Goal: Transaction & Acquisition: Purchase product/service

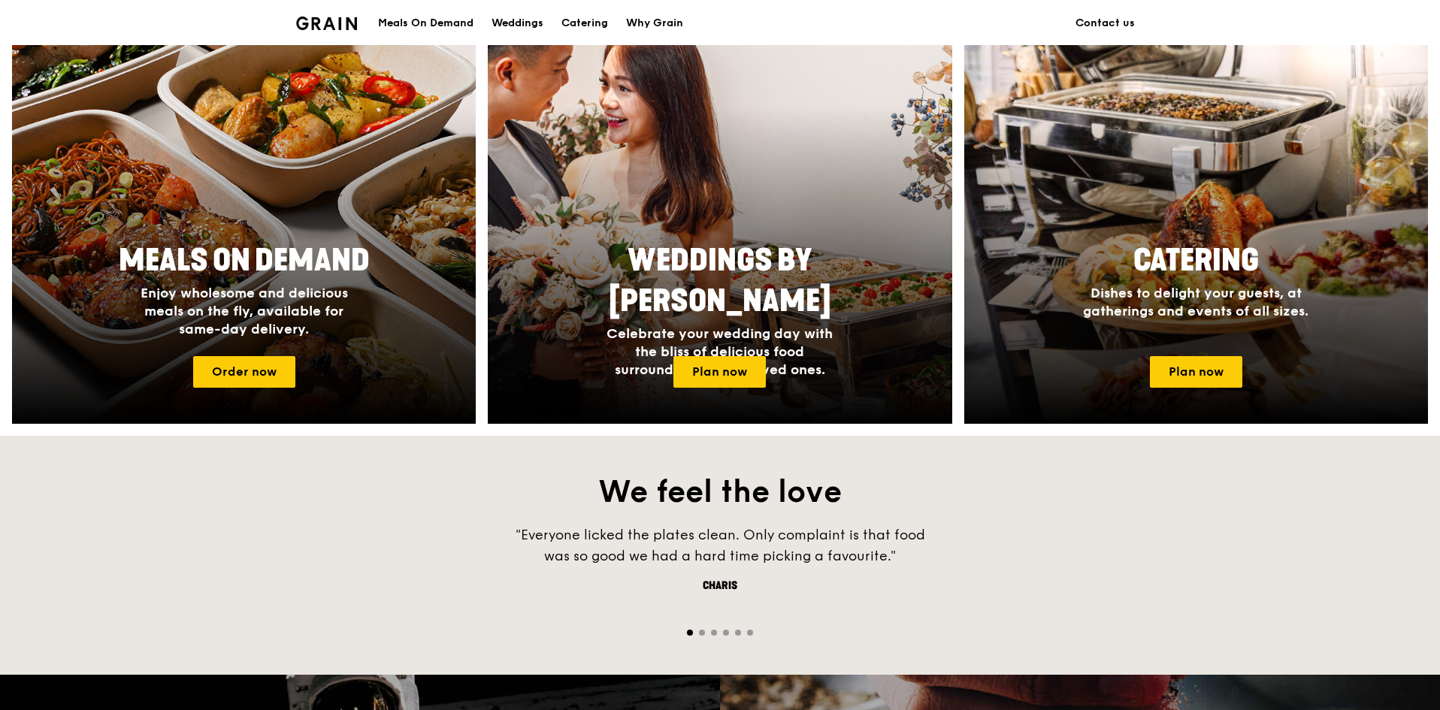
scroll to position [589, 0]
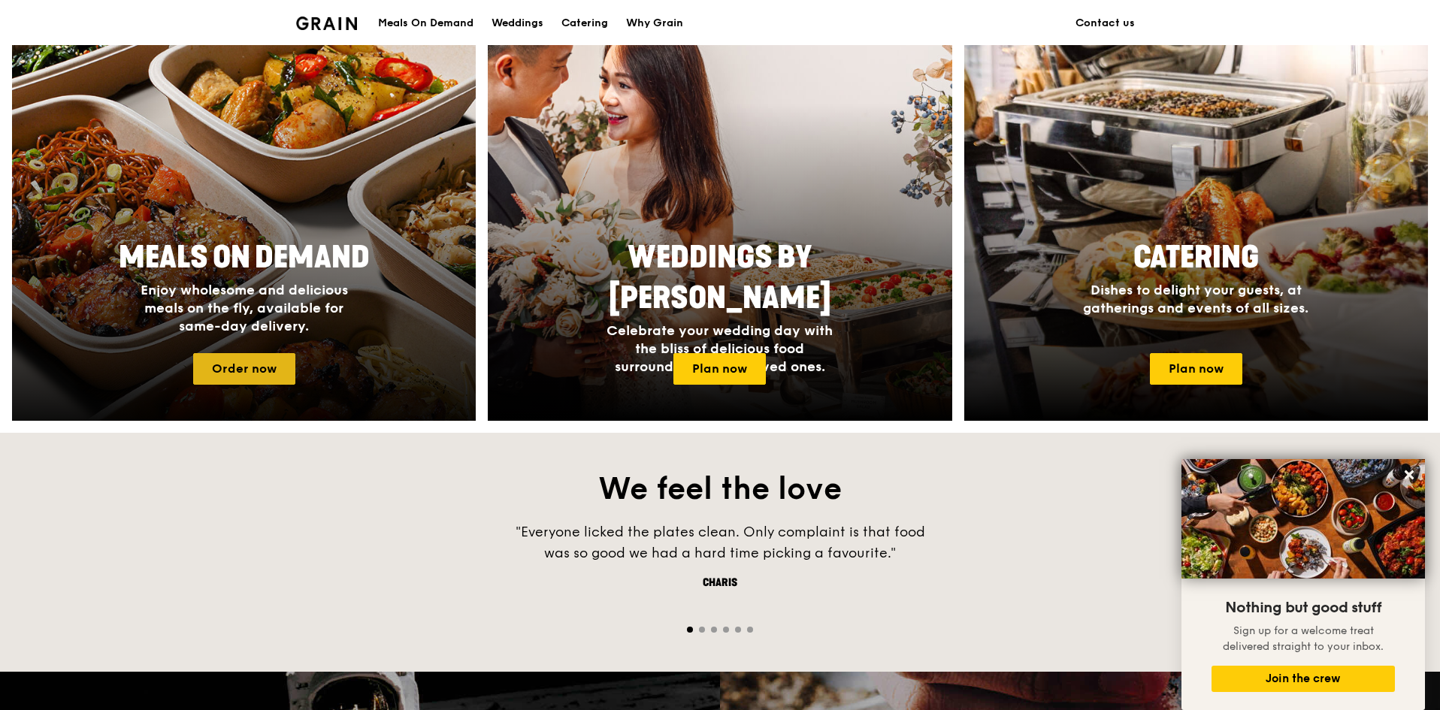
click at [267, 370] on link "Order now" at bounding box center [244, 369] width 102 height 32
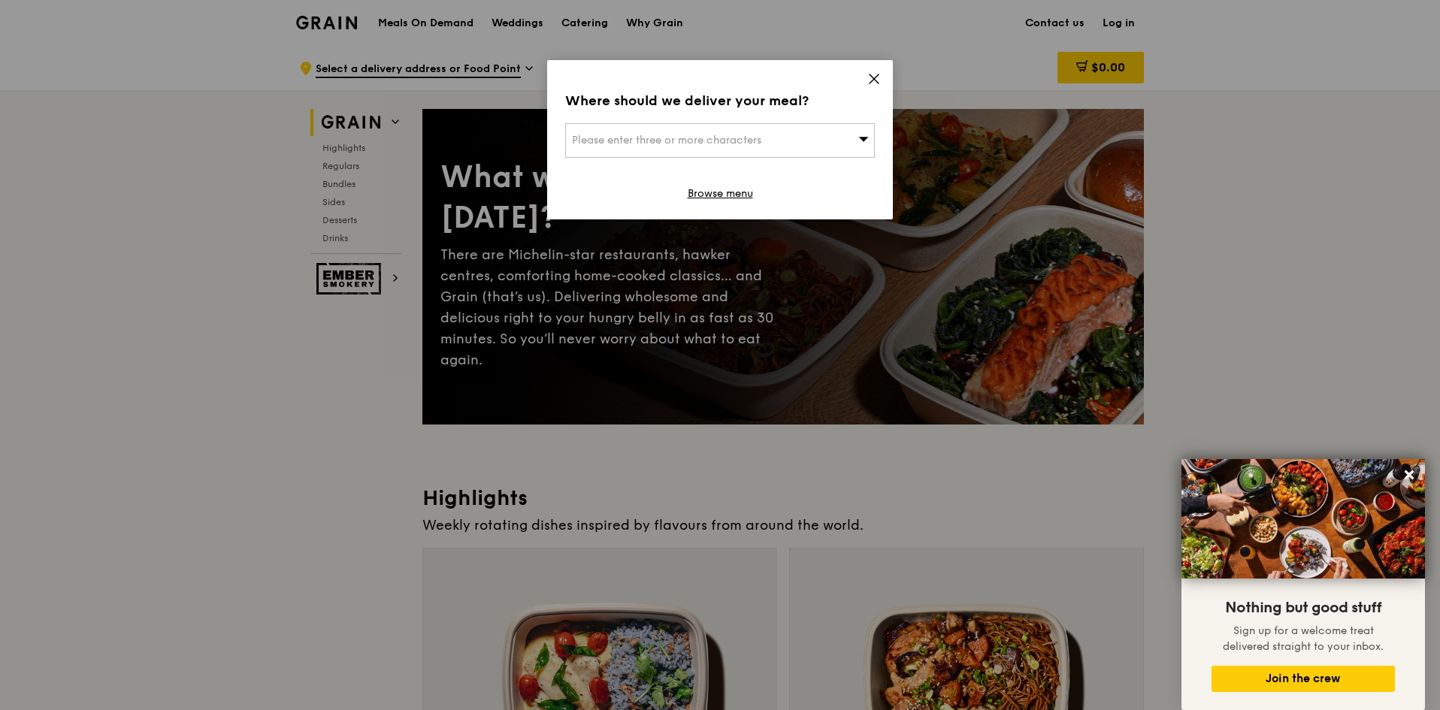
click at [684, 149] on div "Please enter three or more characters" at bounding box center [720, 140] width 310 height 35
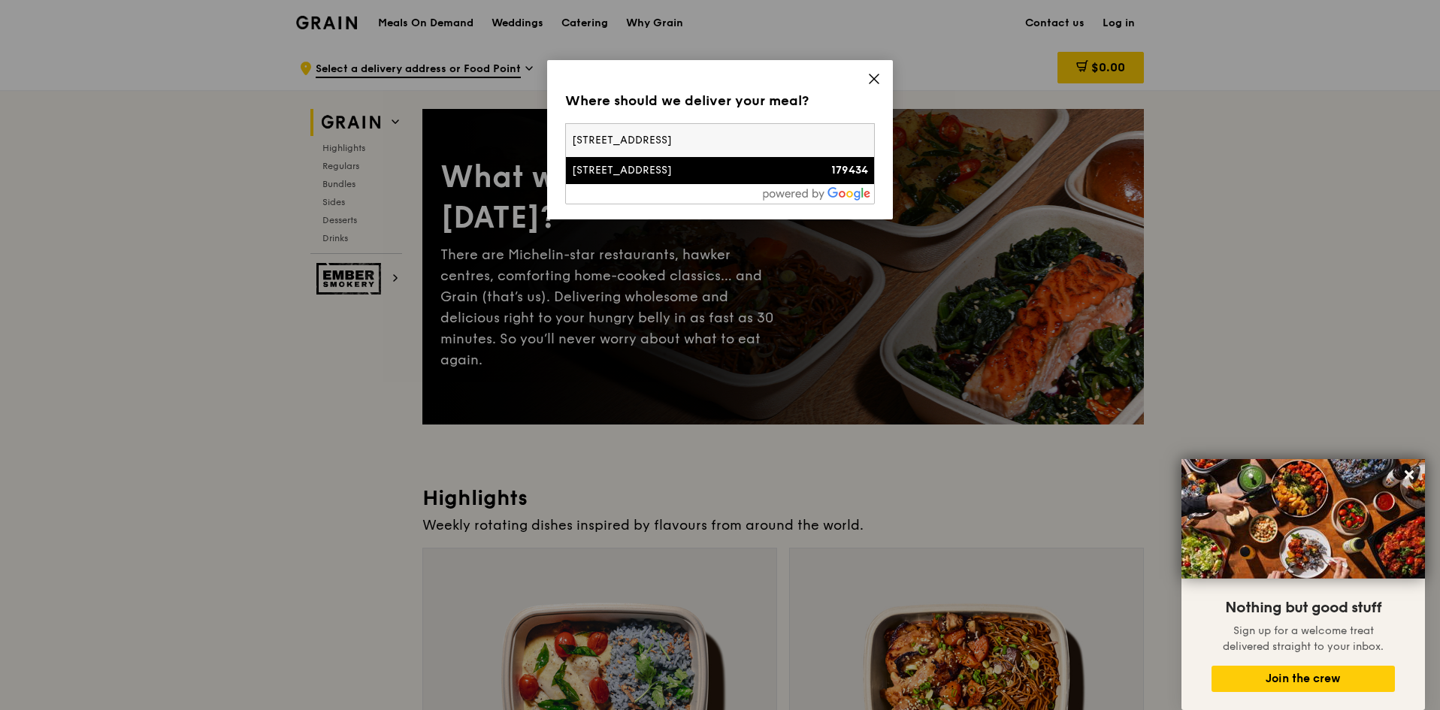
type input "100 high street"
click at [781, 180] on li "100 High Street 179434" at bounding box center [720, 170] width 308 height 27
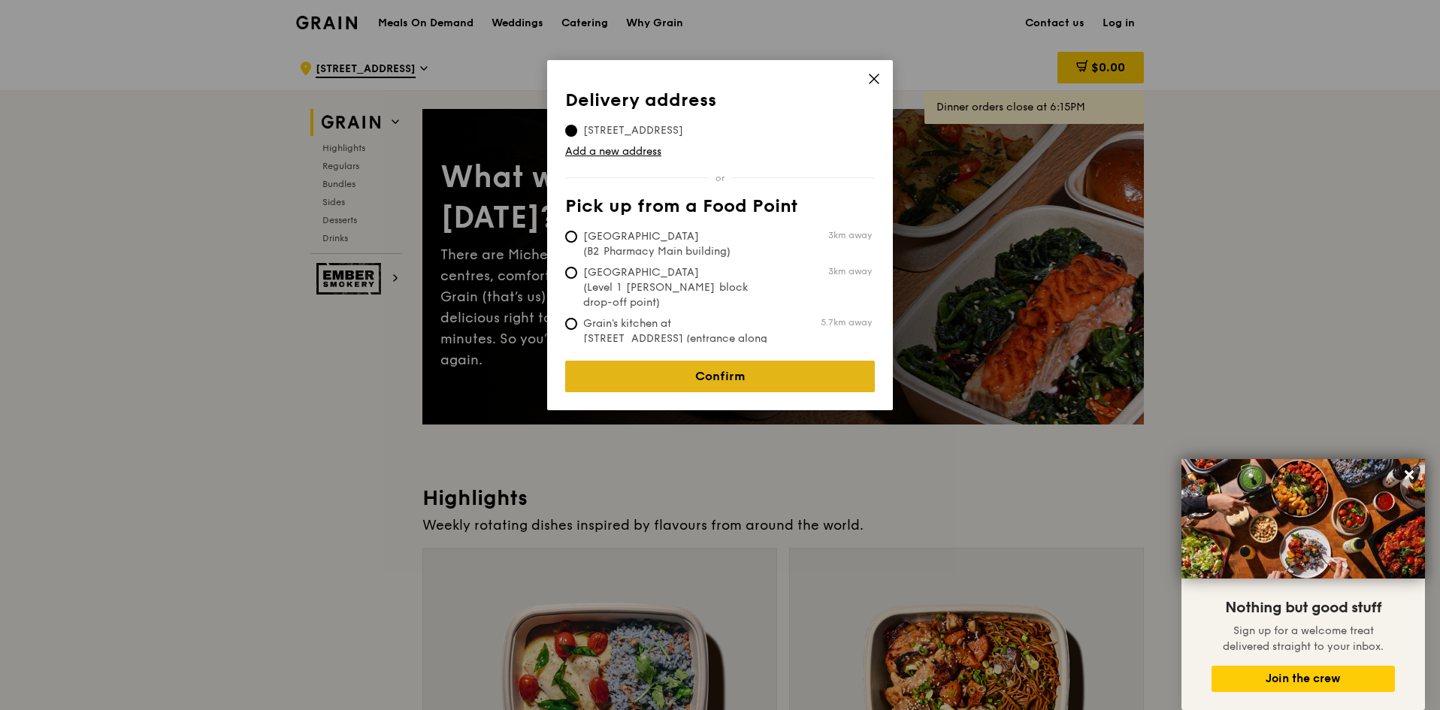
click at [721, 361] on link "Confirm" at bounding box center [720, 377] width 310 height 32
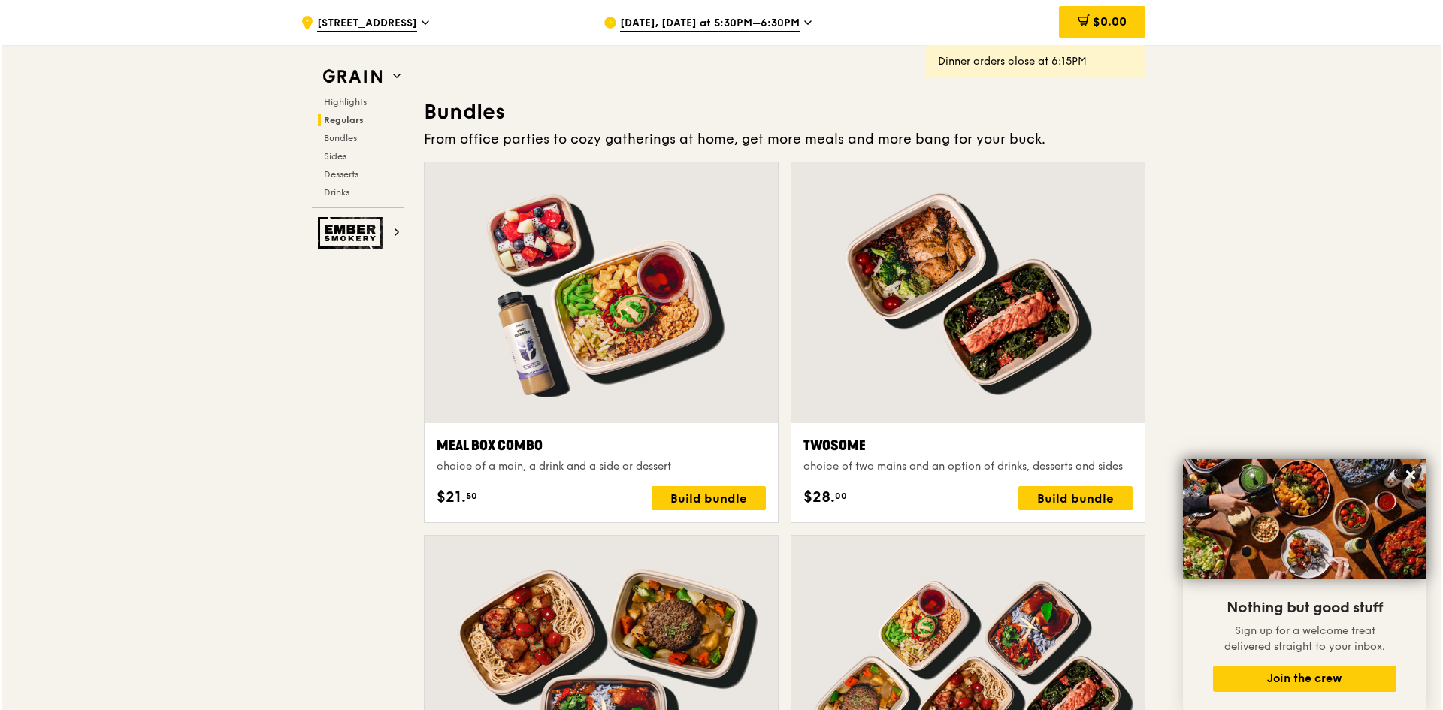
scroll to position [2112, 0]
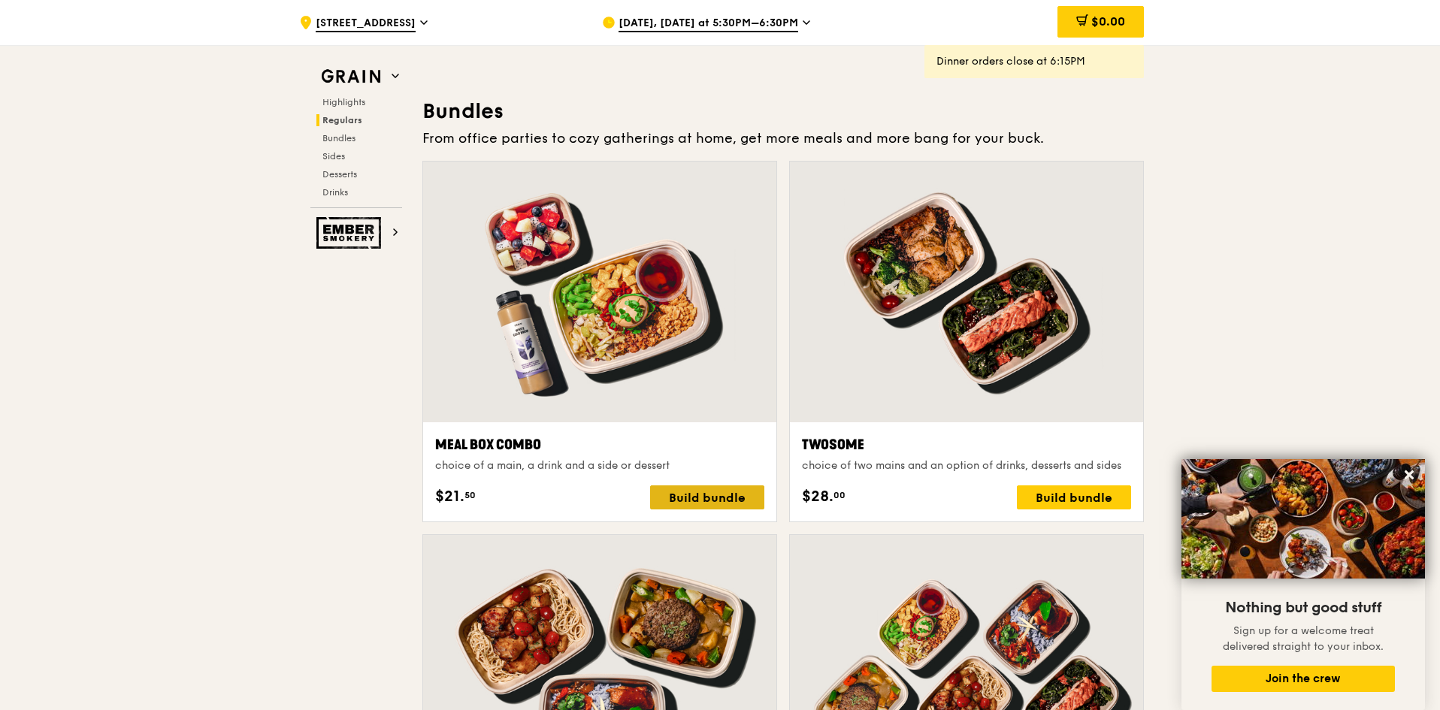
click at [682, 491] on div "Build bundle" at bounding box center [707, 498] width 114 height 24
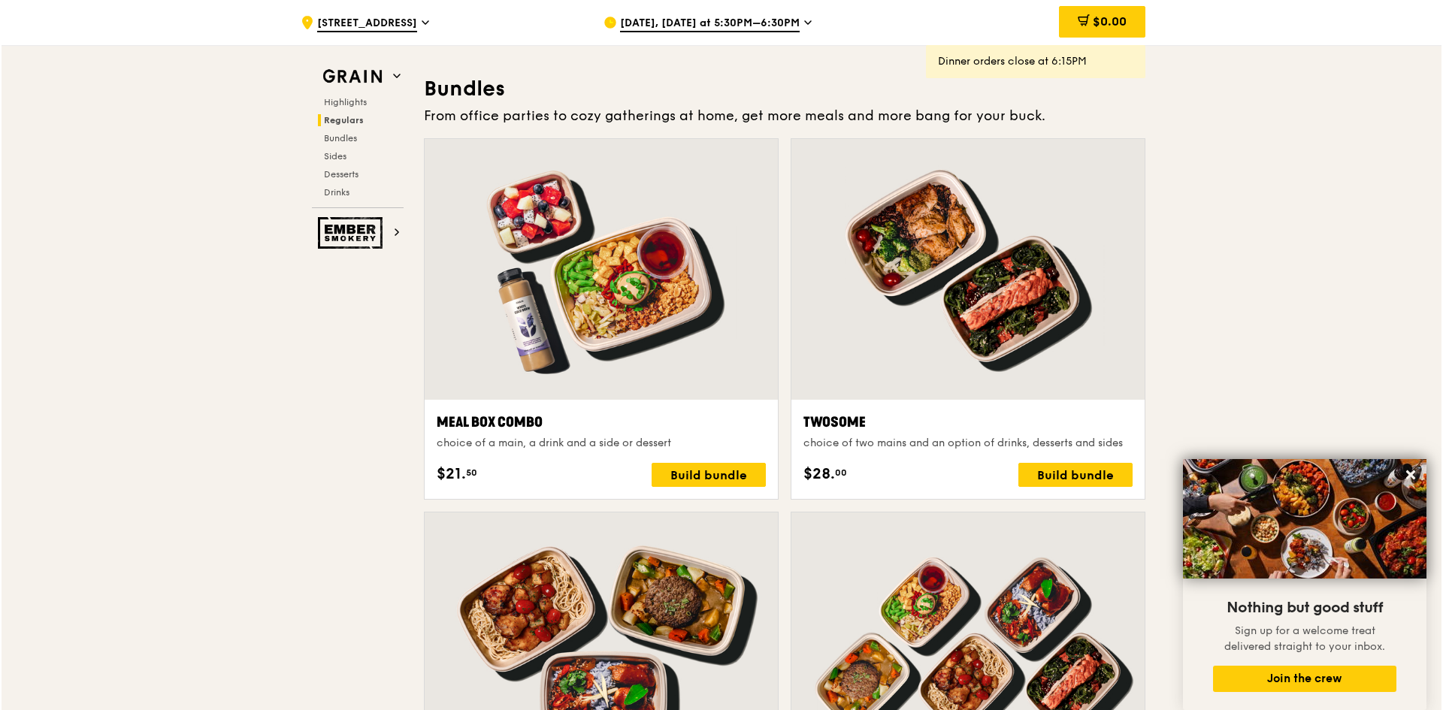
scroll to position [2134, 0]
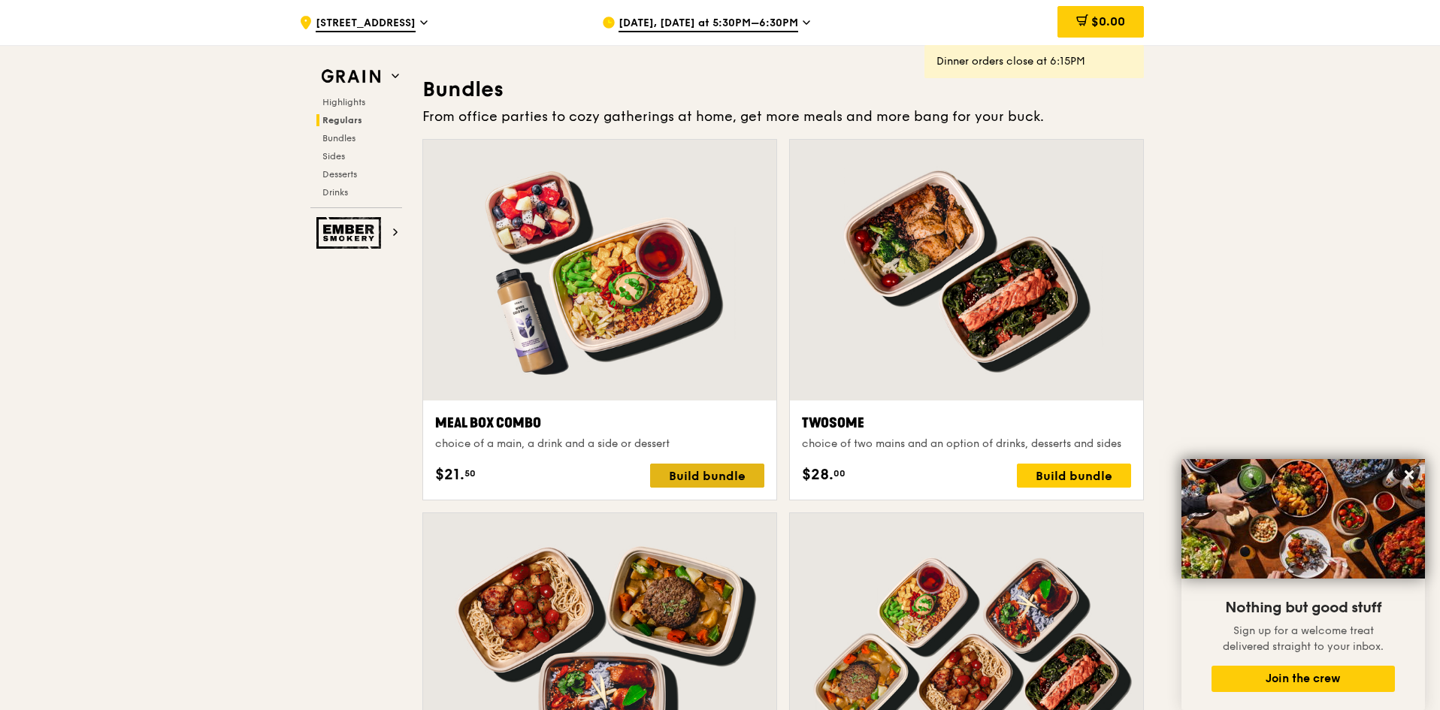
click at [734, 478] on div "Build bundle" at bounding box center [707, 476] width 114 height 24
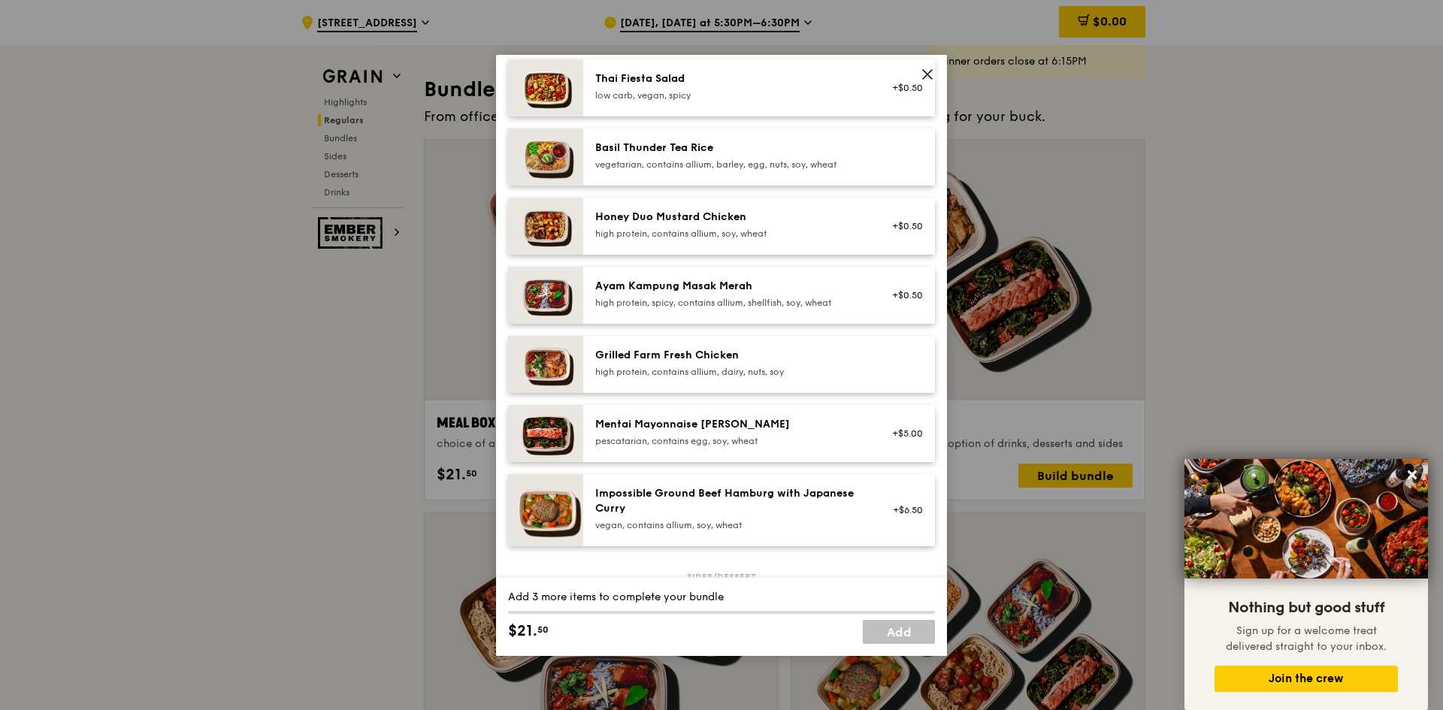
scroll to position [313, 0]
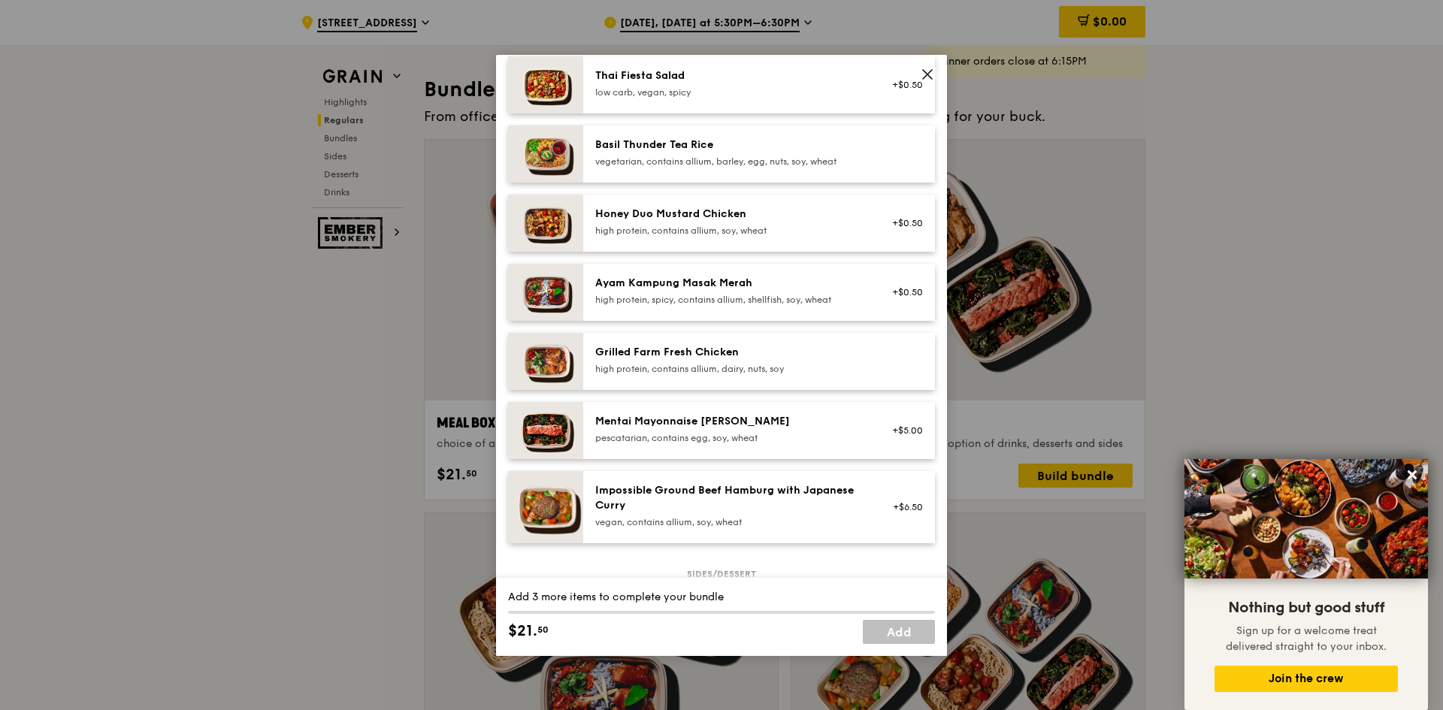
drag, startPoint x: 636, startPoint y: 515, endPoint x: 589, endPoint y: 500, distance: 49.7
click at [581, 501] on div "Impossible Ground Beef Hamburg with Japanese Curry vegan, contains allium, soy,…" at bounding box center [721, 507] width 427 height 72
click at [651, 510] on div "Impossible Ground Beef Hamburg with Japanese Curry" at bounding box center [730, 498] width 270 height 30
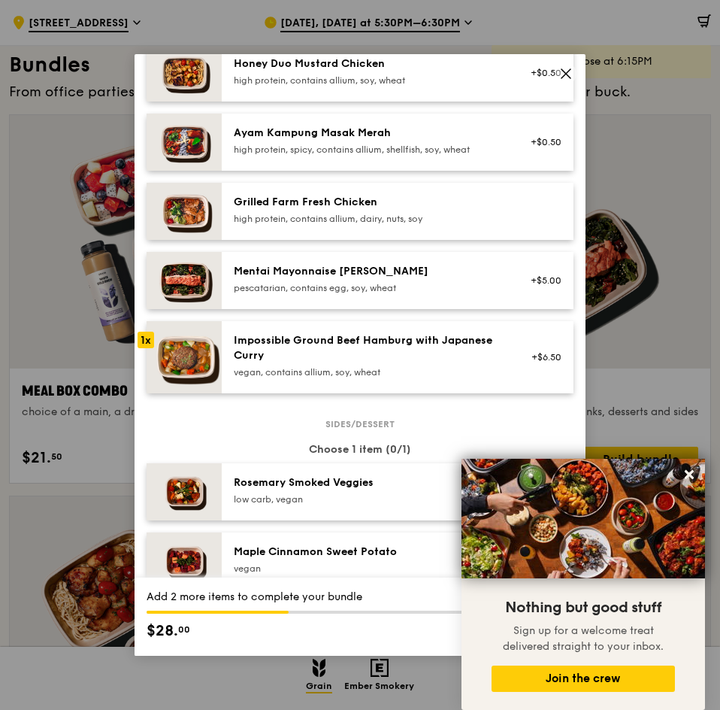
scroll to position [464, 0]
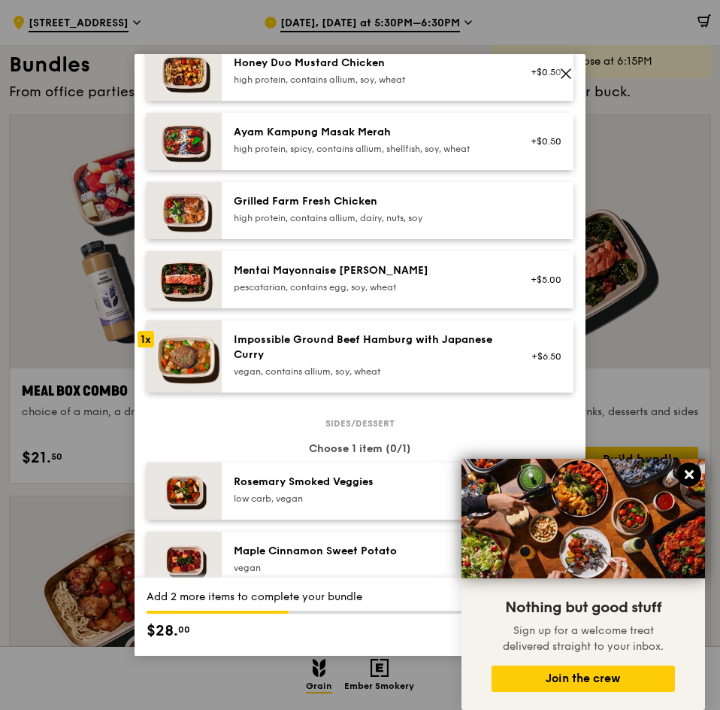
click at [683, 472] on icon at bounding box center [690, 475] width 14 height 14
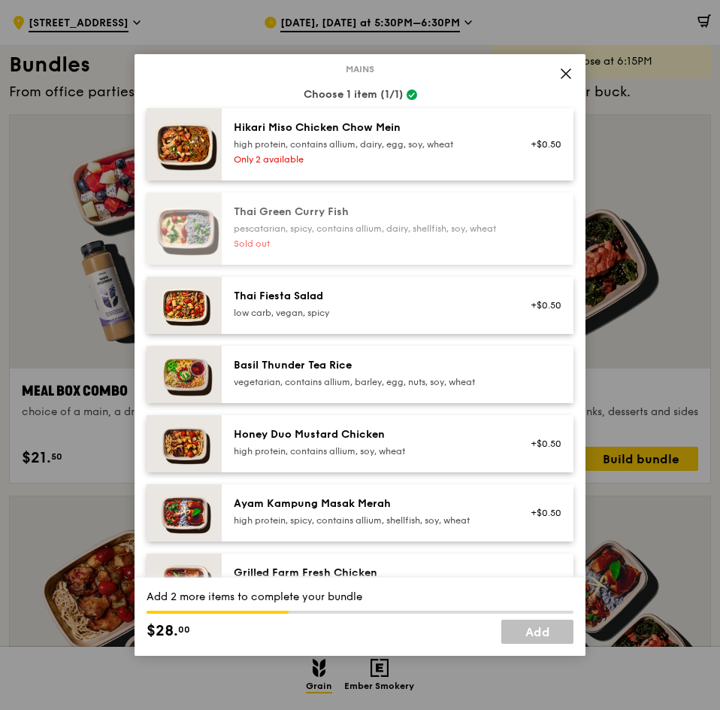
scroll to position [75, 0]
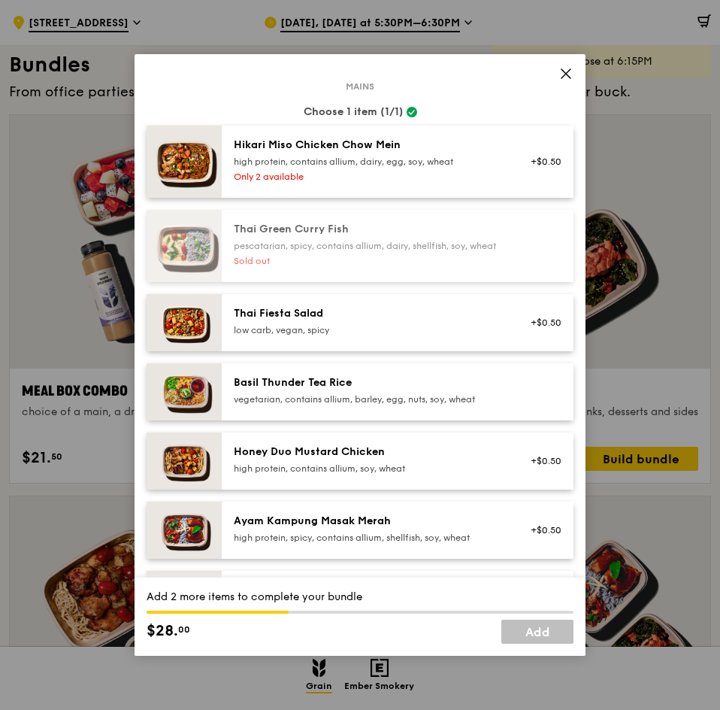
click at [495, 389] on div "Basil Thunder Tea Rice vegetarian, contains allium, barley, egg, nuts, soy, whe…" at bounding box center [369, 391] width 288 height 33
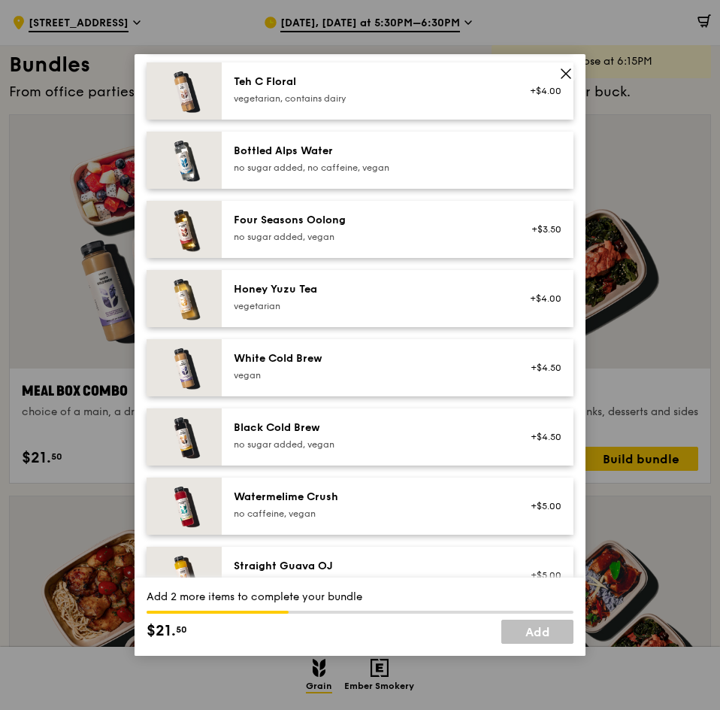
scroll to position [1676, 0]
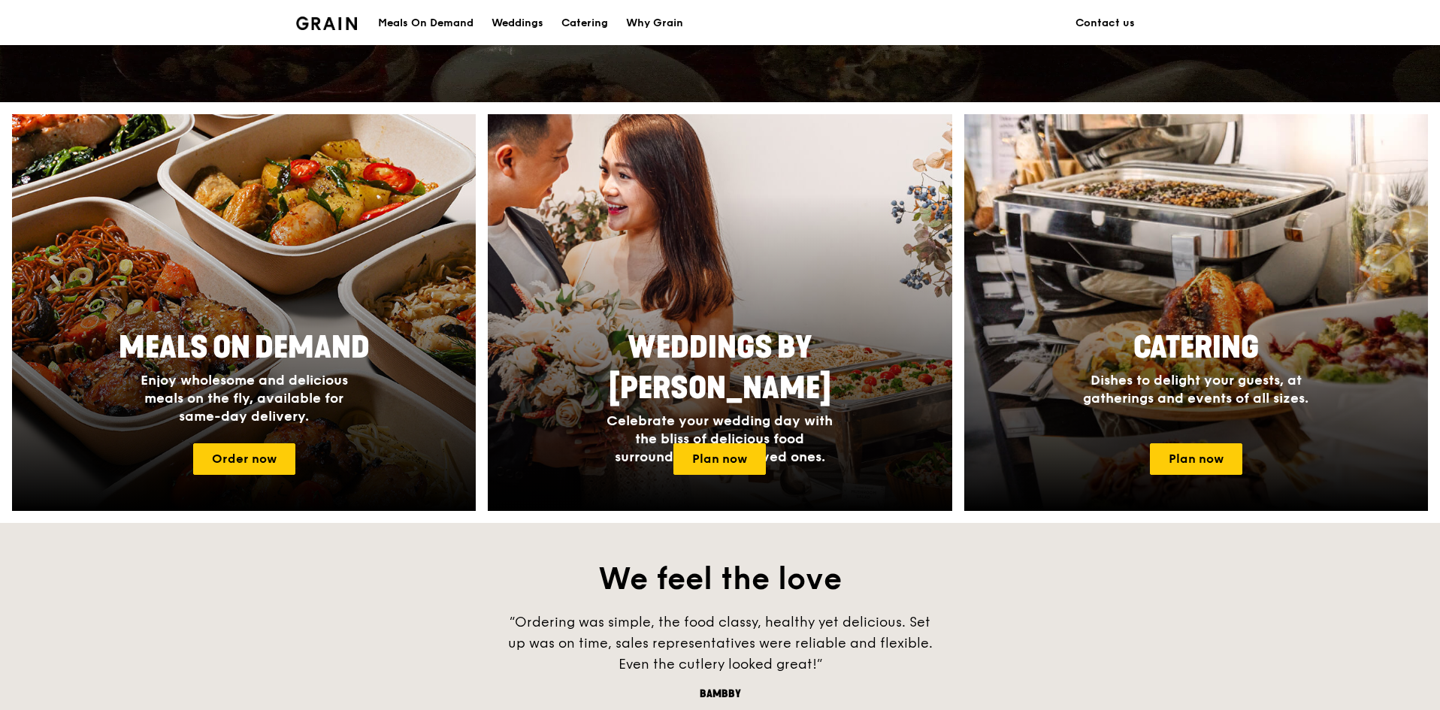
scroll to position [526, 0]
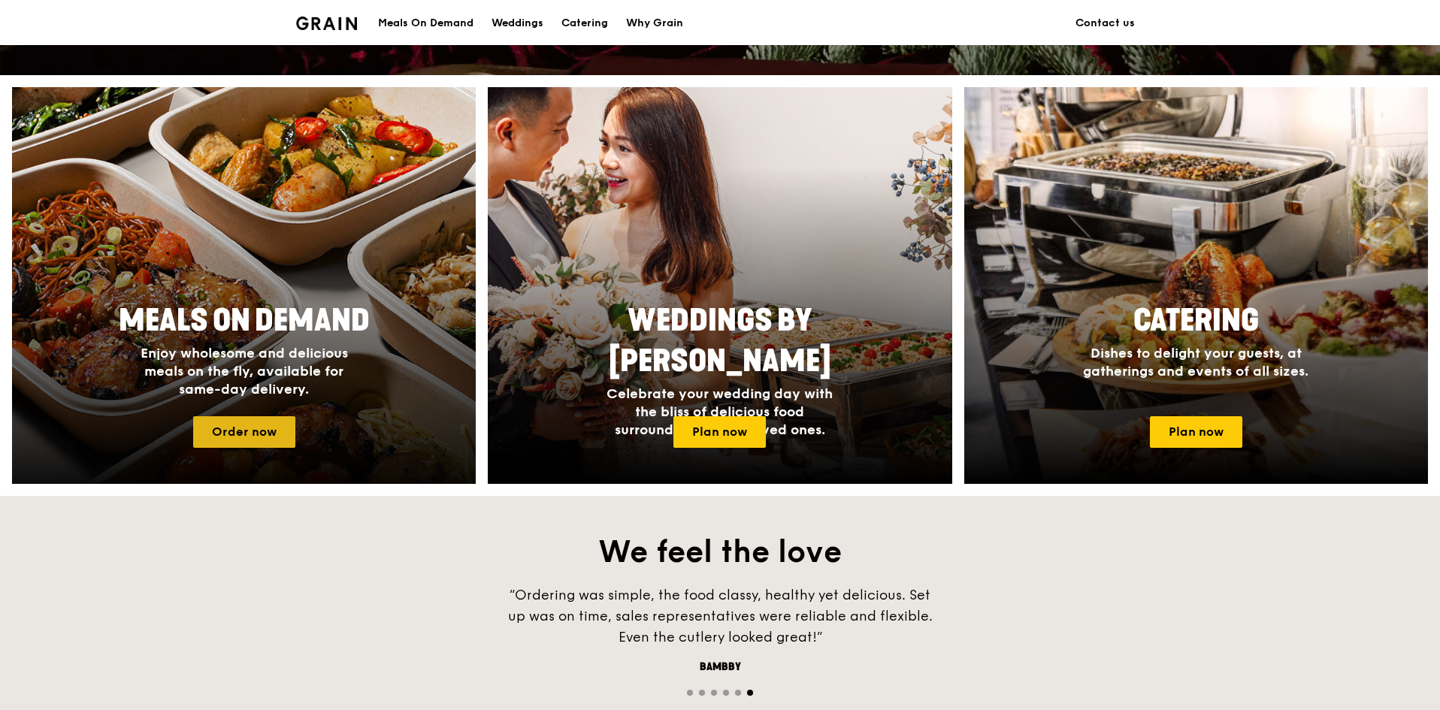
click at [268, 427] on link "Order now" at bounding box center [244, 432] width 102 height 32
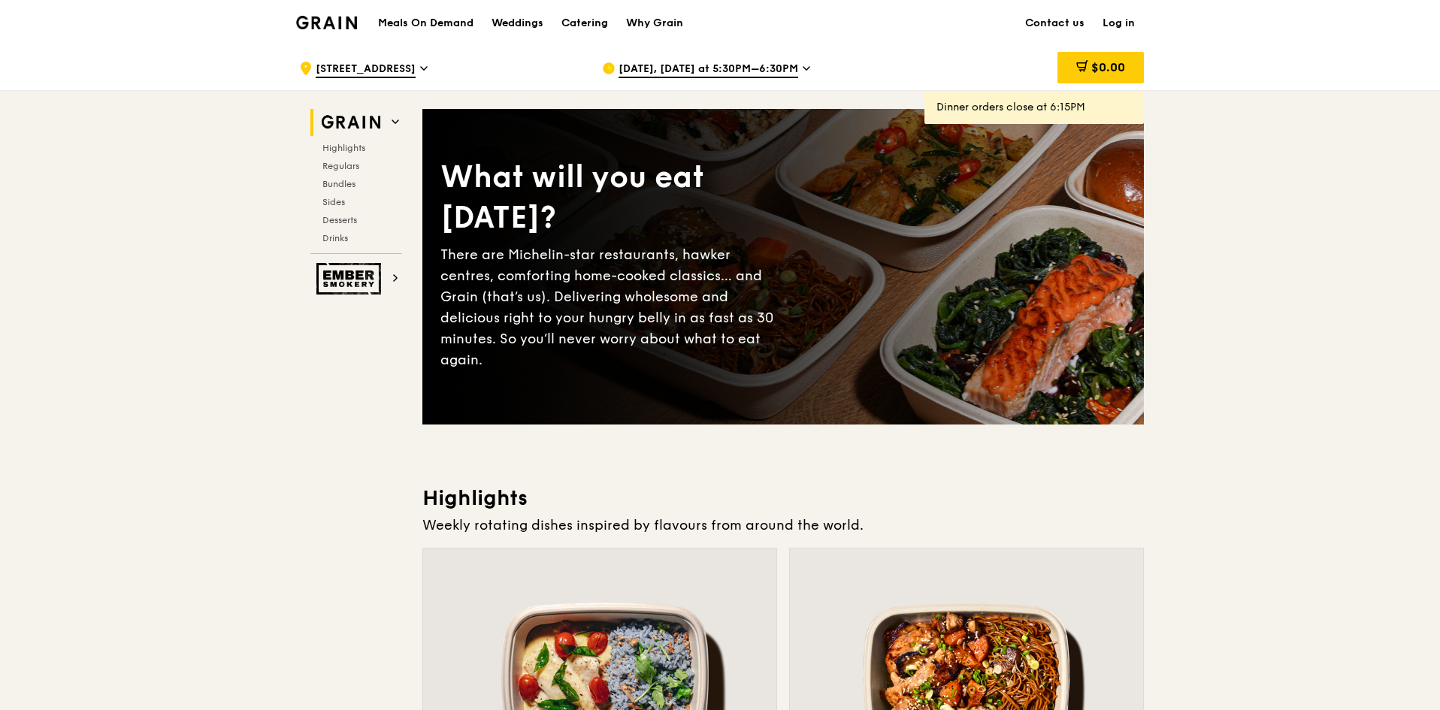
click at [670, 67] on span "[DATE], [DATE] at 5:30PM–6:30PM" at bounding box center [709, 70] width 180 height 17
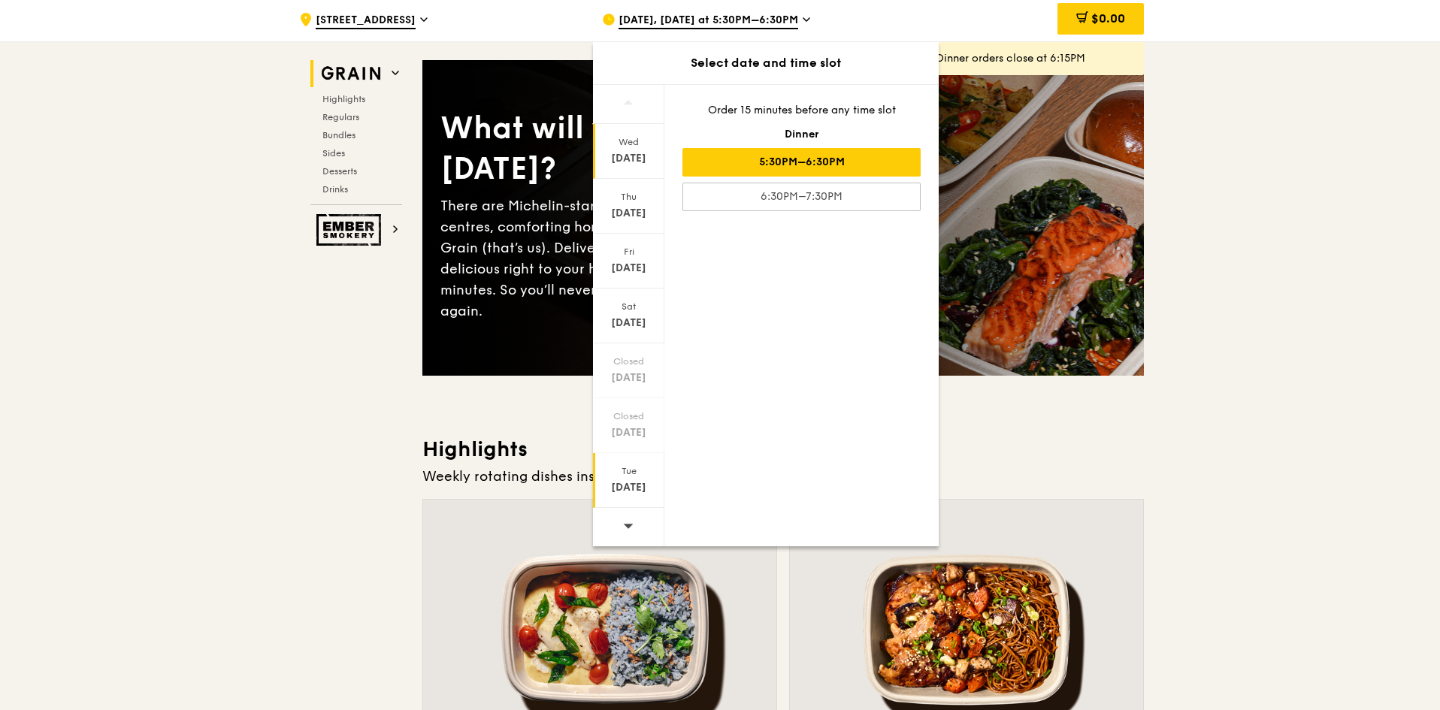
scroll to position [75, 0]
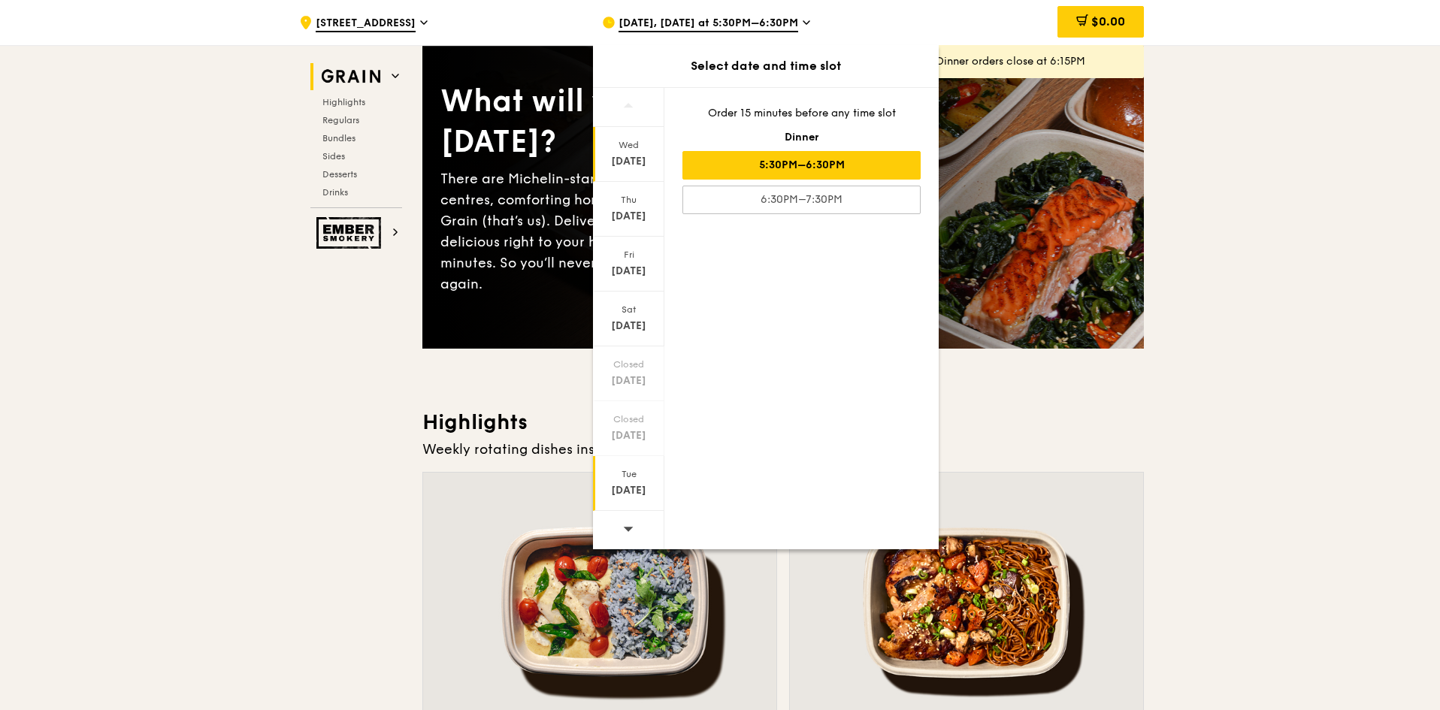
click at [630, 468] on div "Tue" at bounding box center [628, 474] width 67 height 12
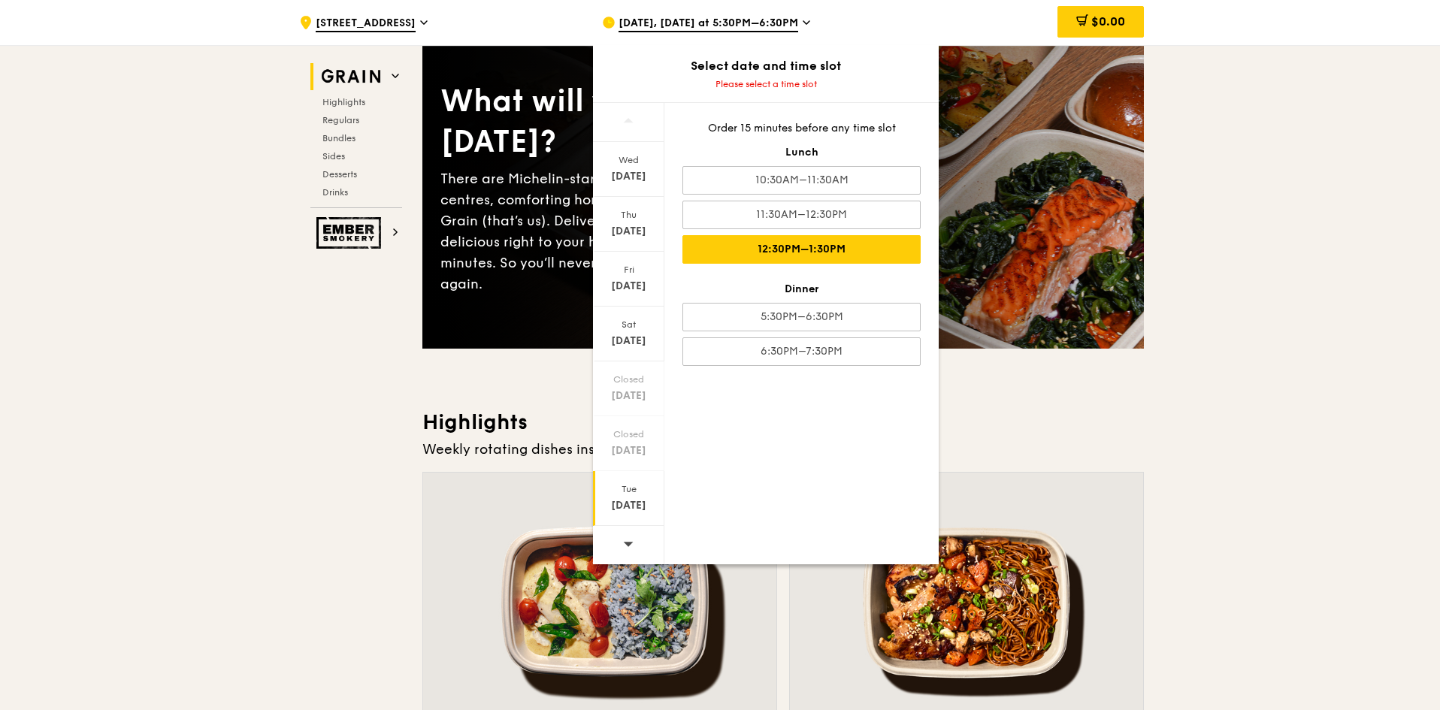
click at [792, 239] on div "12:30PM–1:30PM" at bounding box center [802, 249] width 238 height 29
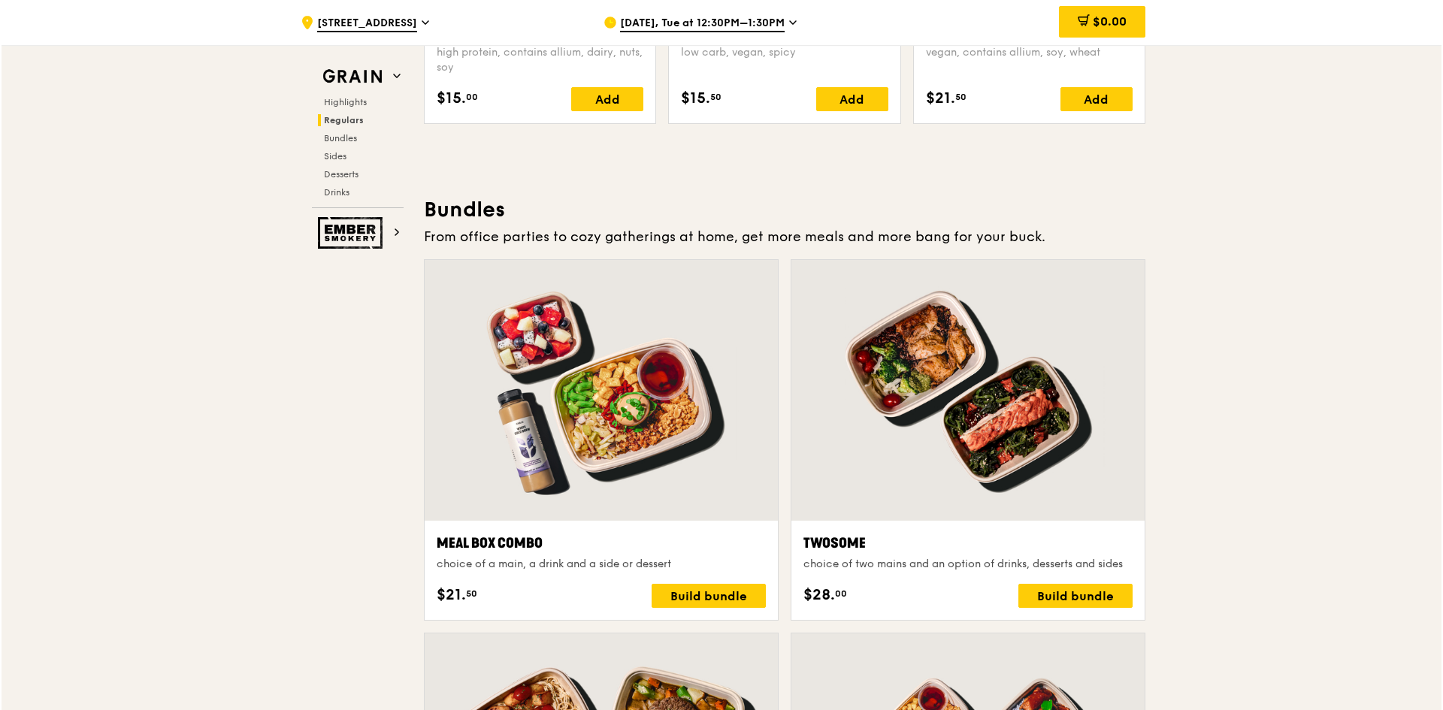
scroll to position [2030, 0]
click at [563, 480] on div at bounding box center [599, 389] width 353 height 261
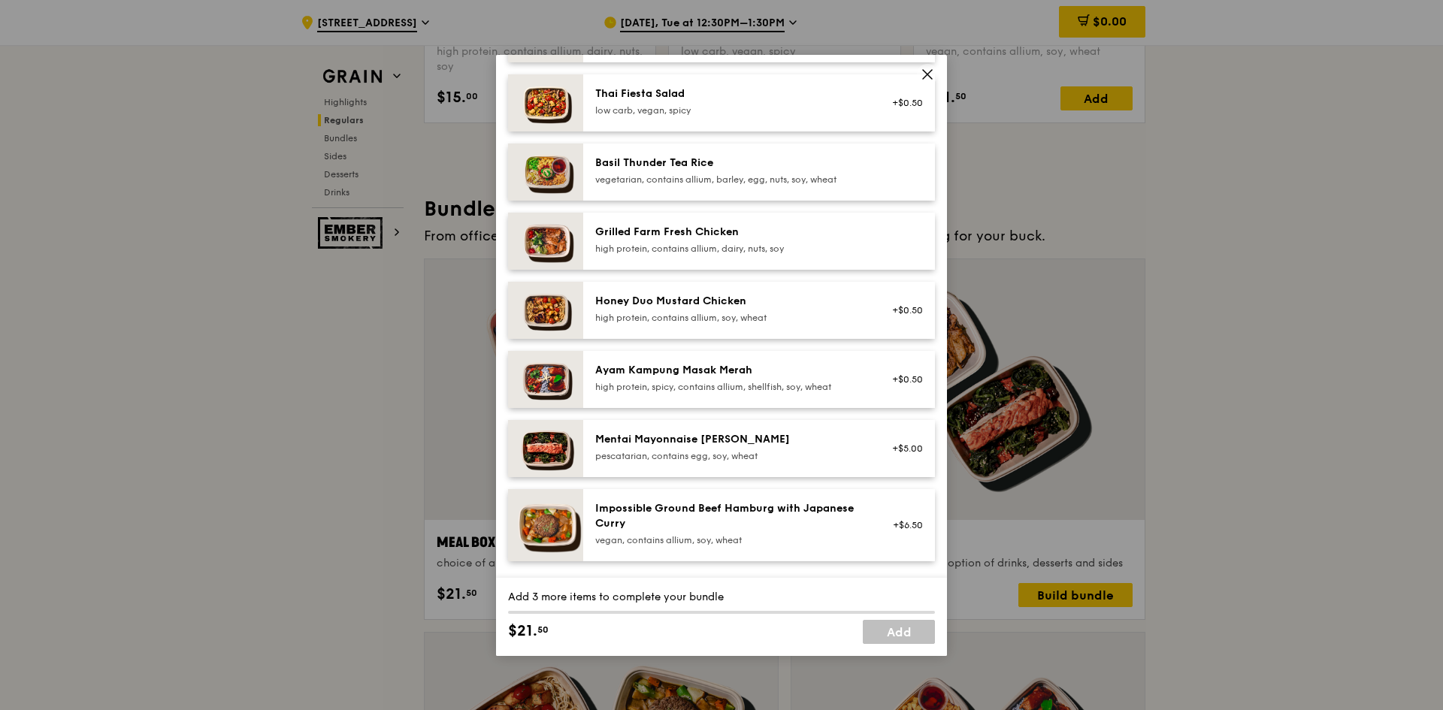
scroll to position [301, 0]
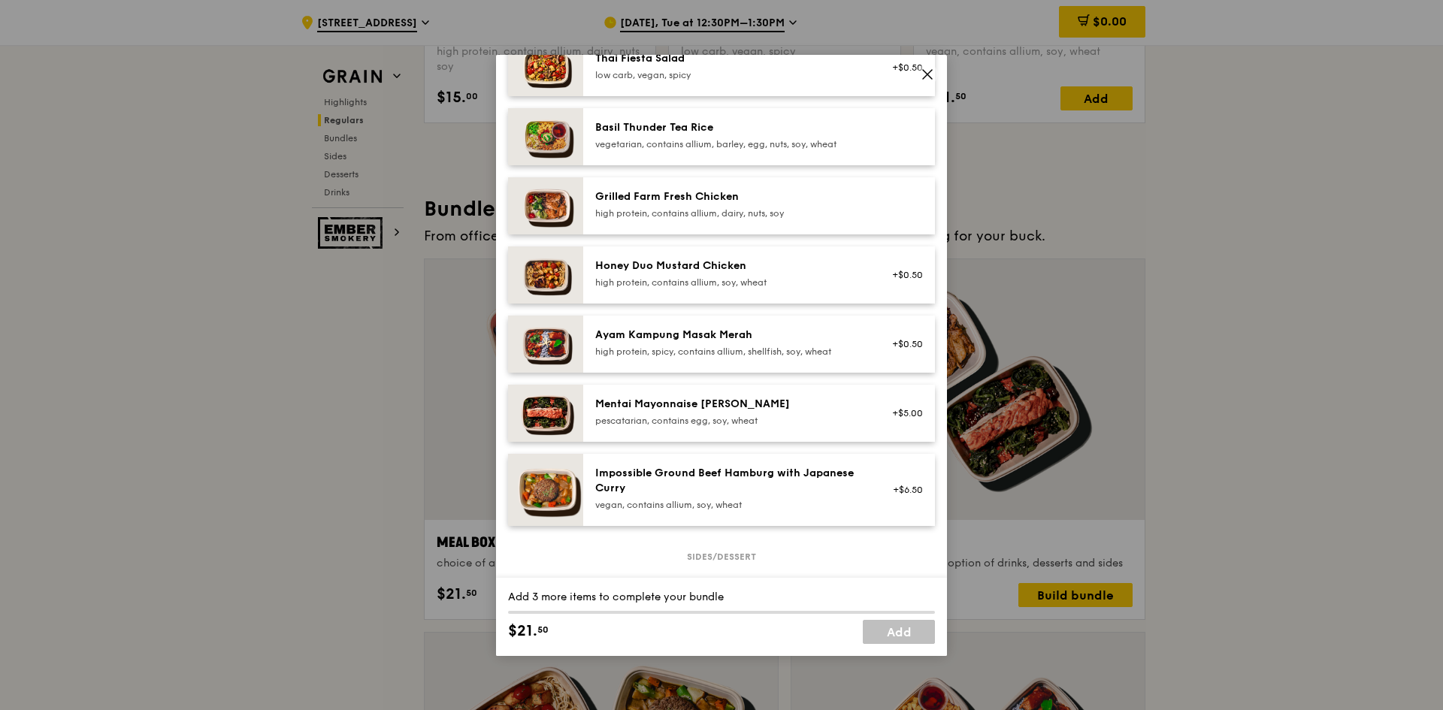
click at [741, 416] on div "pescatarian, contains egg, soy, wheat" at bounding box center [730, 421] width 270 height 12
click at [617, 413] on div "Mentai Mayonnaise [PERSON_NAME] pescatarian, contains egg, soy, wheat" at bounding box center [730, 412] width 270 height 30
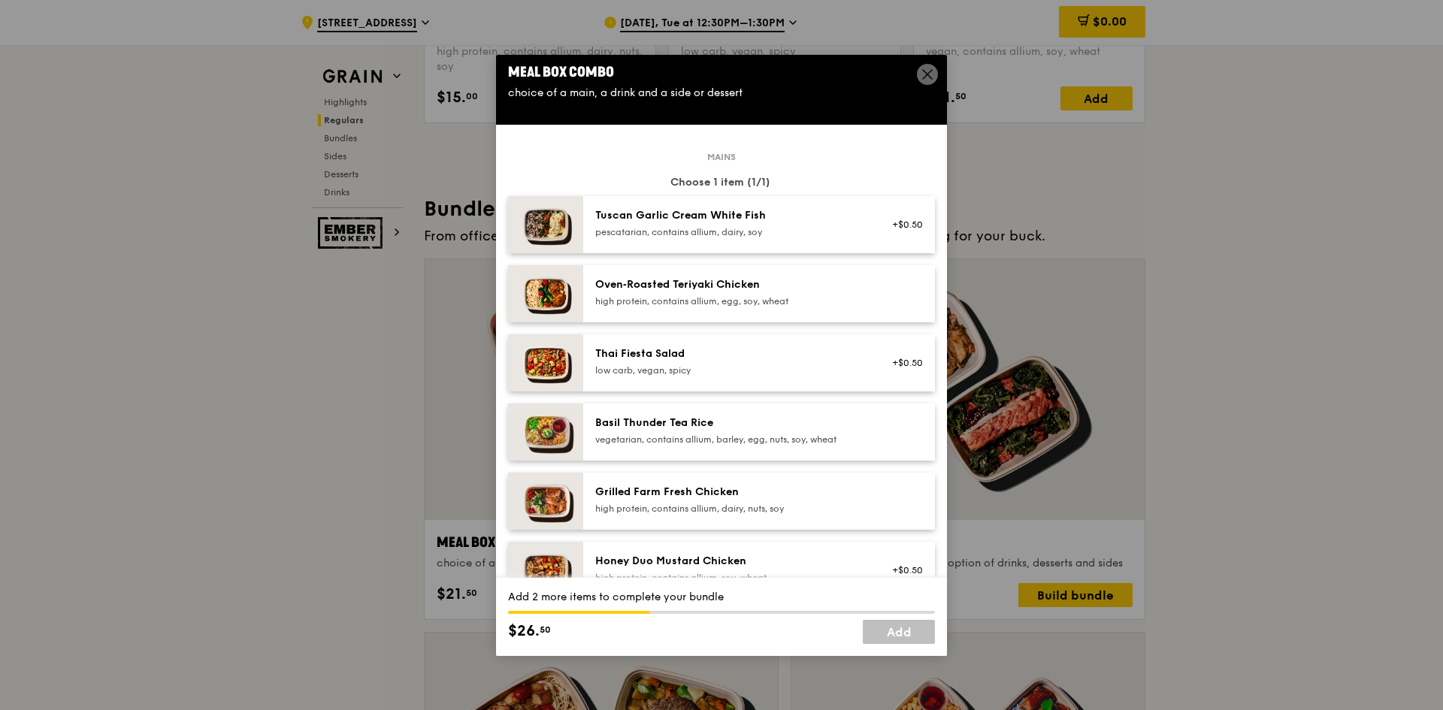
scroll to position [0, 0]
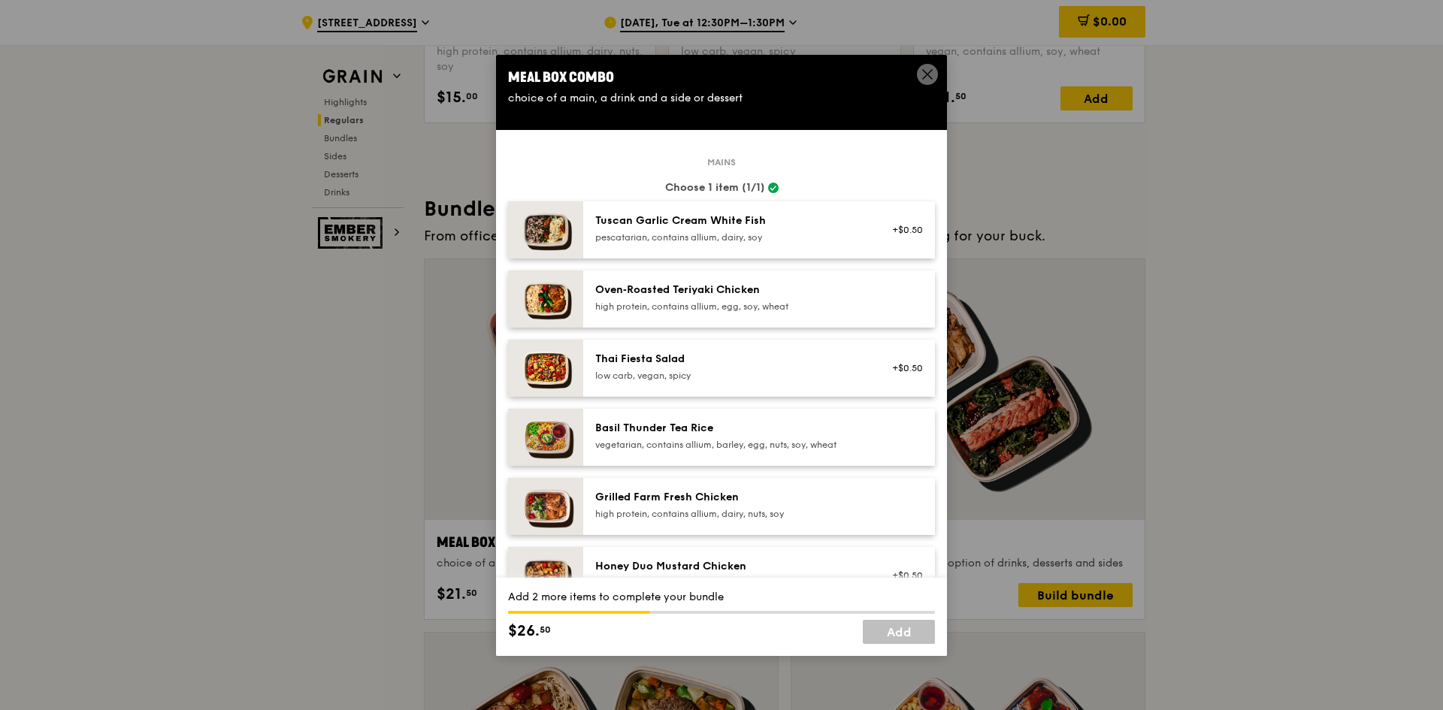
click at [727, 232] on div "pescatarian, contains allium, dairy, soy" at bounding box center [730, 238] width 270 height 12
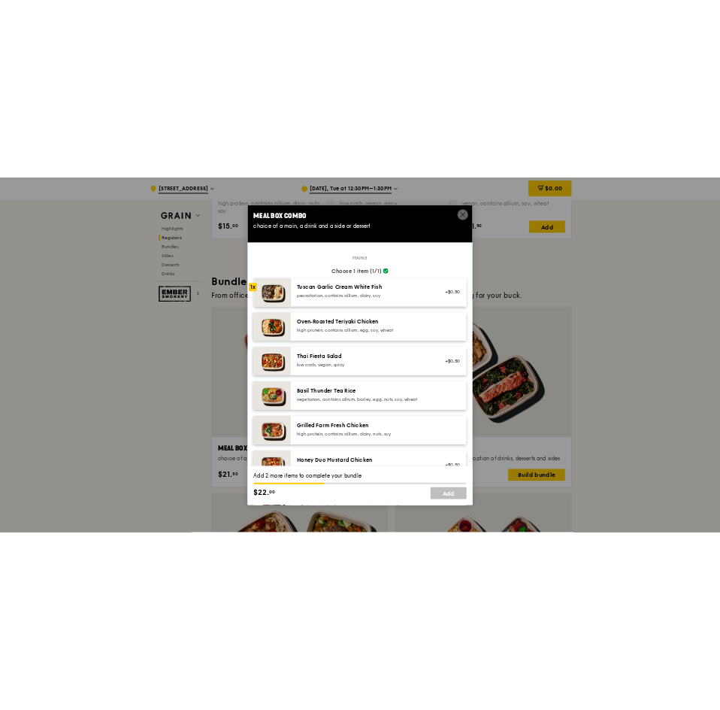
scroll to position [75, 0]
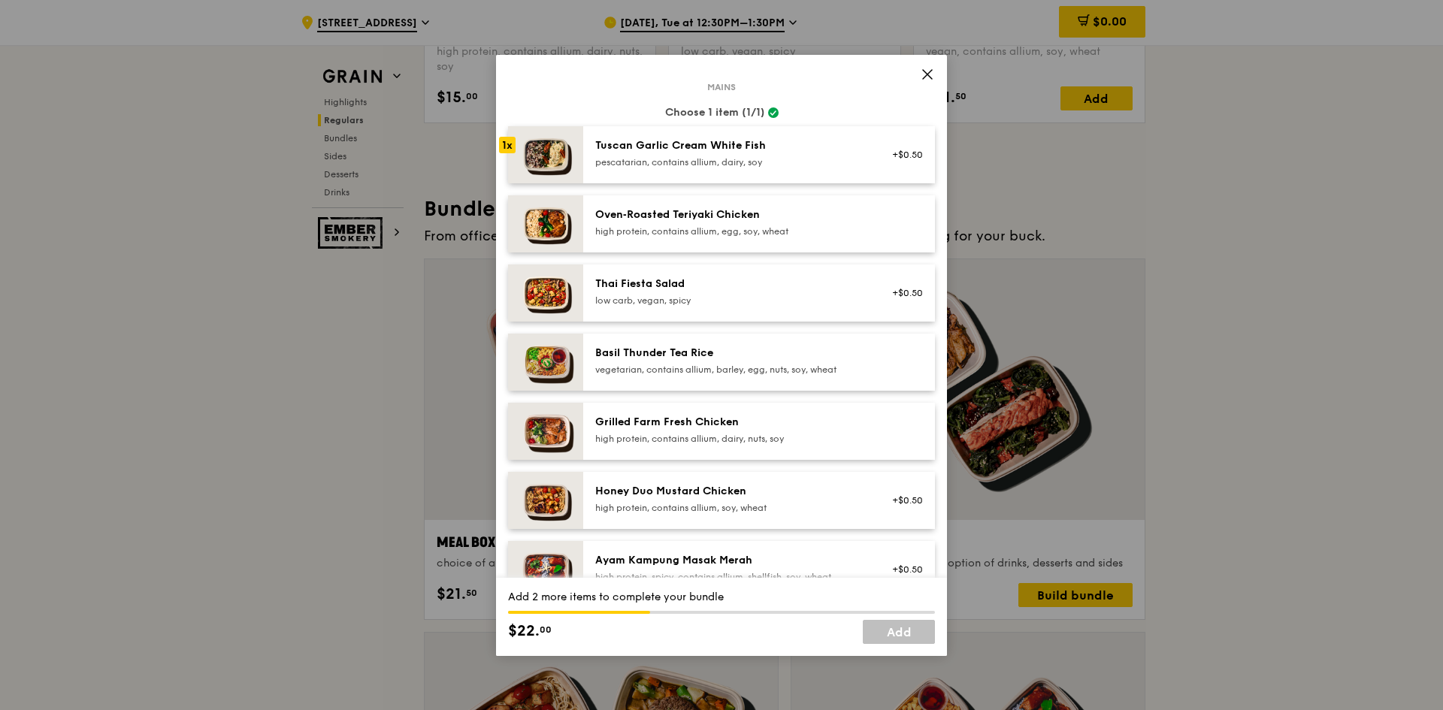
click at [746, 230] on div "high protein, contains allium, egg, soy, wheat" at bounding box center [730, 232] width 270 height 12
click at [757, 172] on div "Tuscan Garlic Cream White Fish pescatarian, contains allium, dairy, soy +$0.50" at bounding box center [759, 154] width 352 height 57
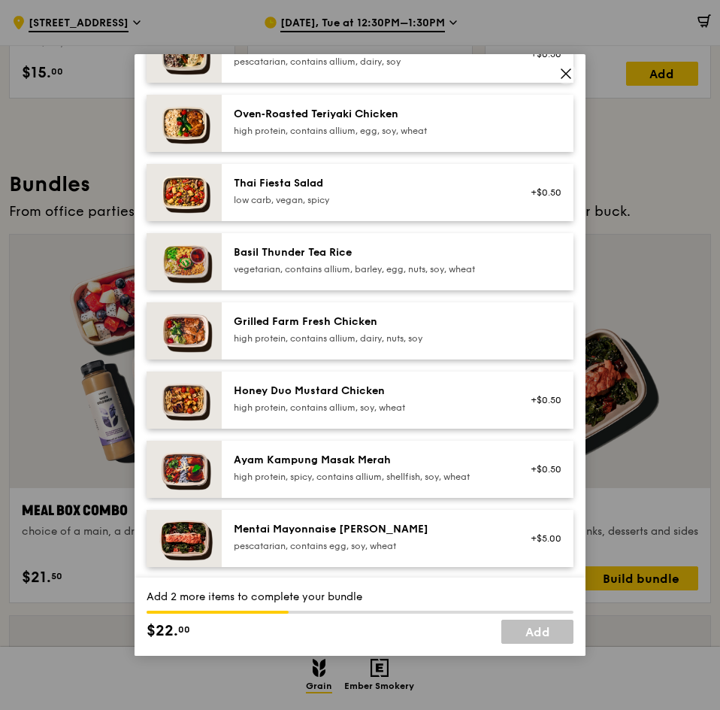
scroll to position [150, 0]
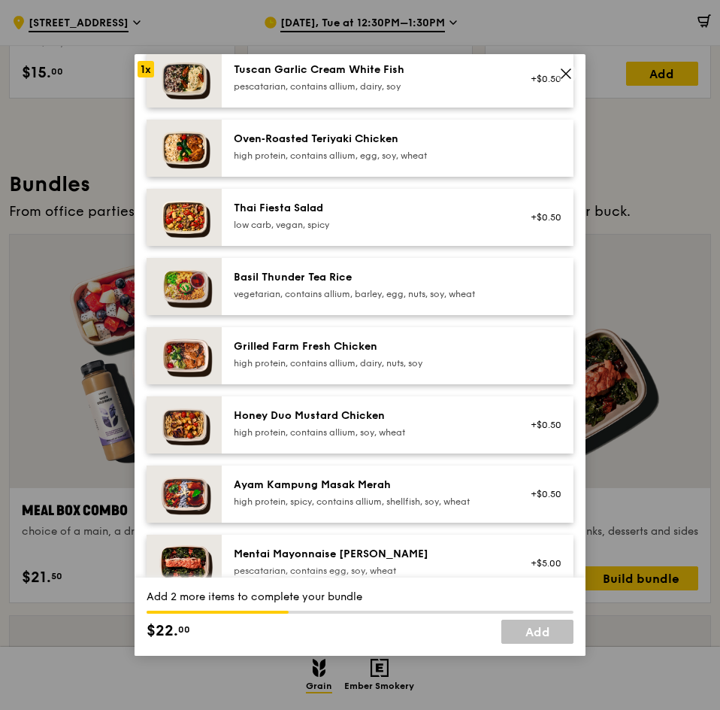
click at [422, 84] on div "pescatarian, contains allium, dairy, soy" at bounding box center [369, 86] width 270 height 12
click at [223, 62] on div "Tuscan Garlic Cream White Fish pescatarian, contains allium, dairy, soy +$0.50" at bounding box center [398, 78] width 352 height 57
click at [144, 67] on div "1x" at bounding box center [146, 69] width 17 height 17
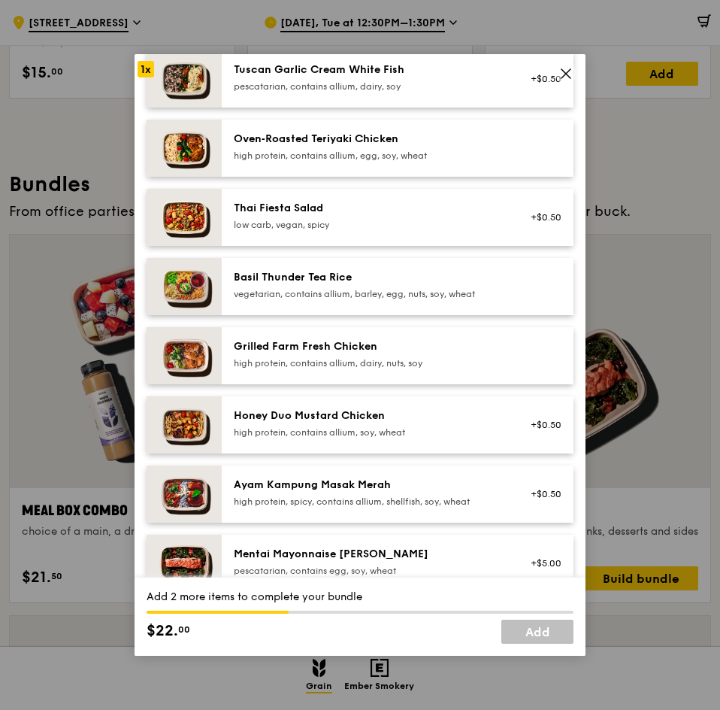
click at [564, 69] on icon at bounding box center [566, 74] width 14 height 14
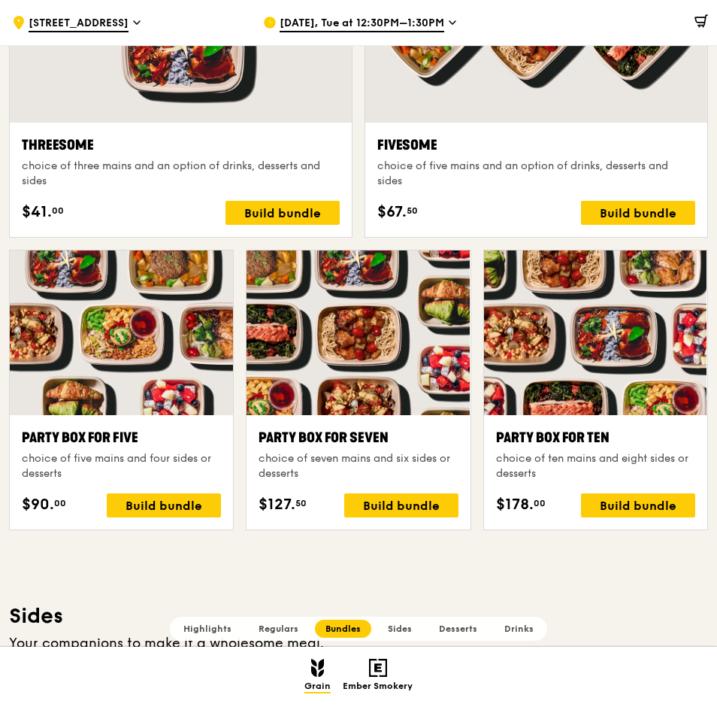
scroll to position [2780, 0]
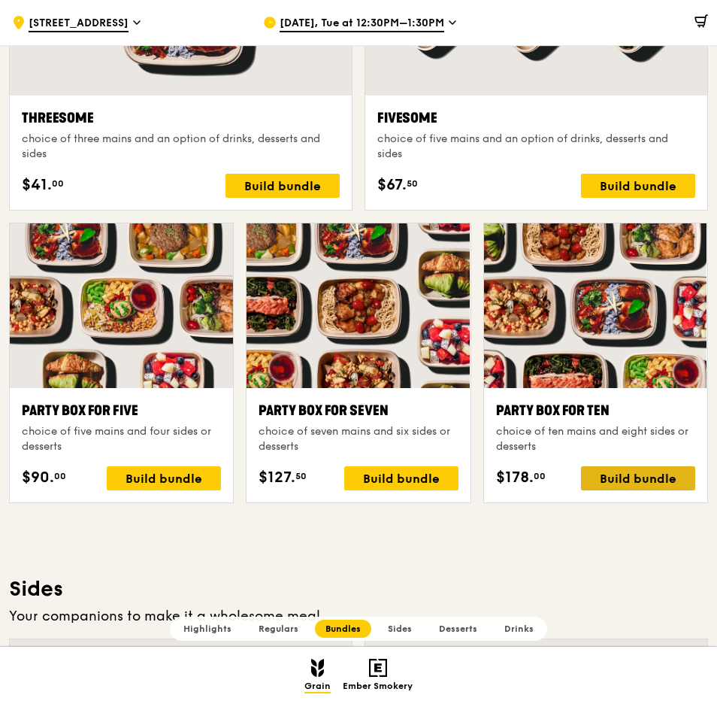
click at [603, 481] on div "Build bundle" at bounding box center [638, 478] width 114 height 24
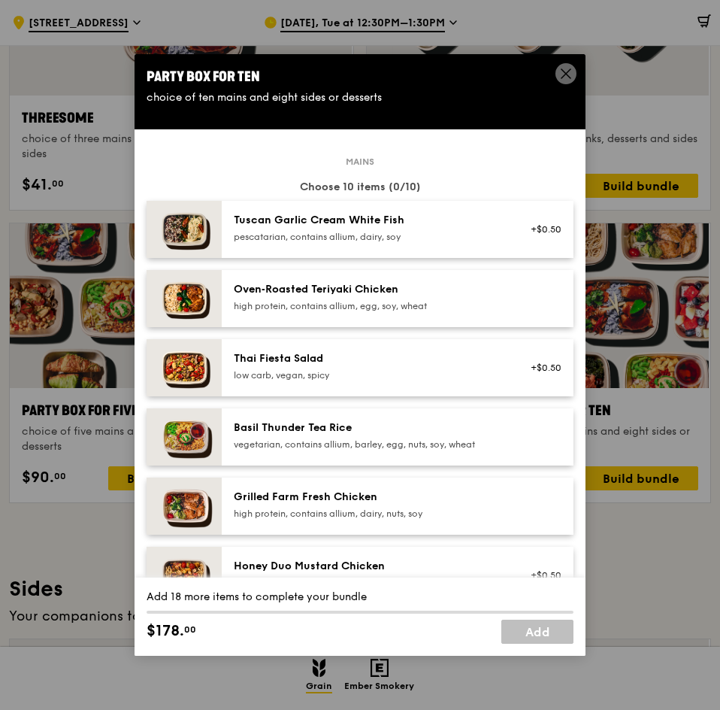
click at [404, 235] on div "pescatarian, contains allium, dairy, soy" at bounding box center [369, 237] width 270 height 12
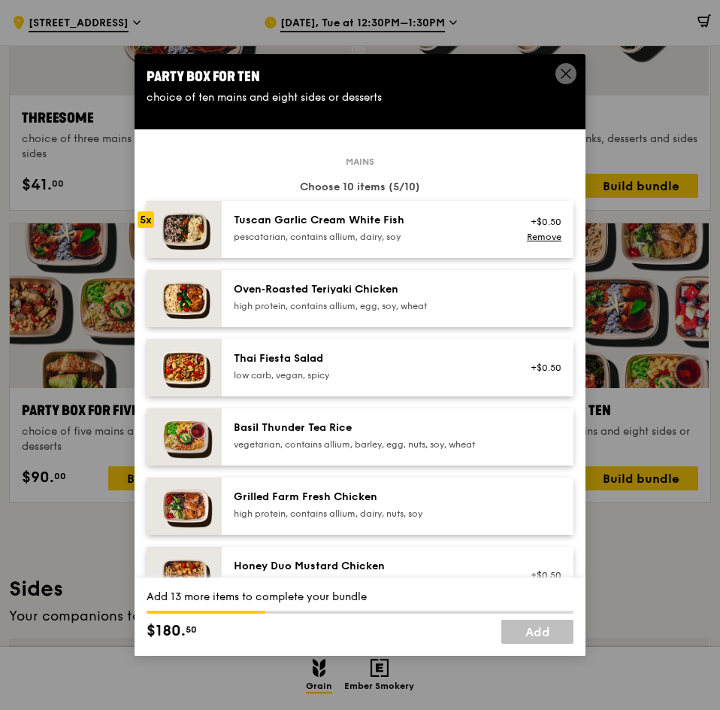
click at [404, 235] on div "pescatarian, contains allium, dairy, soy" at bounding box center [369, 237] width 270 height 12
click at [565, 68] on icon at bounding box center [566, 74] width 14 height 14
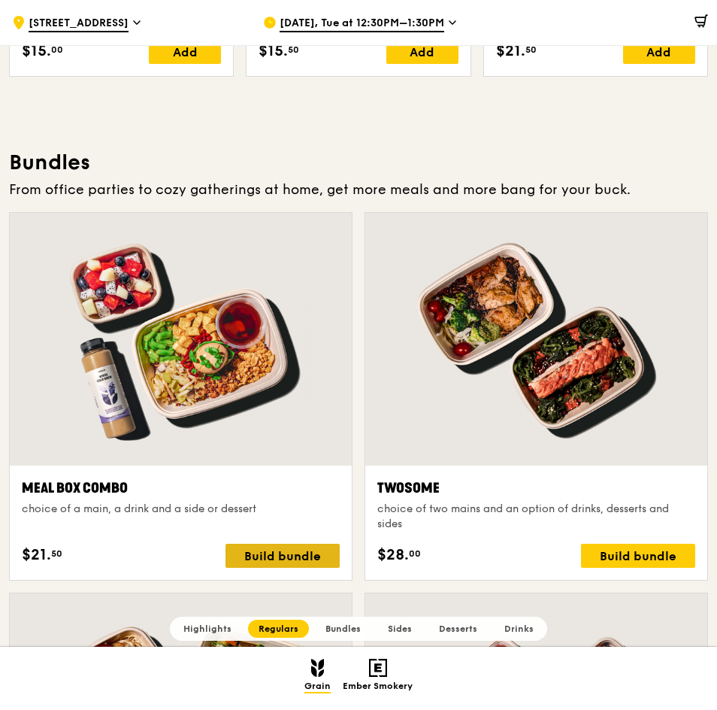
click at [277, 551] on div "Build bundle" at bounding box center [283, 556] width 114 height 24
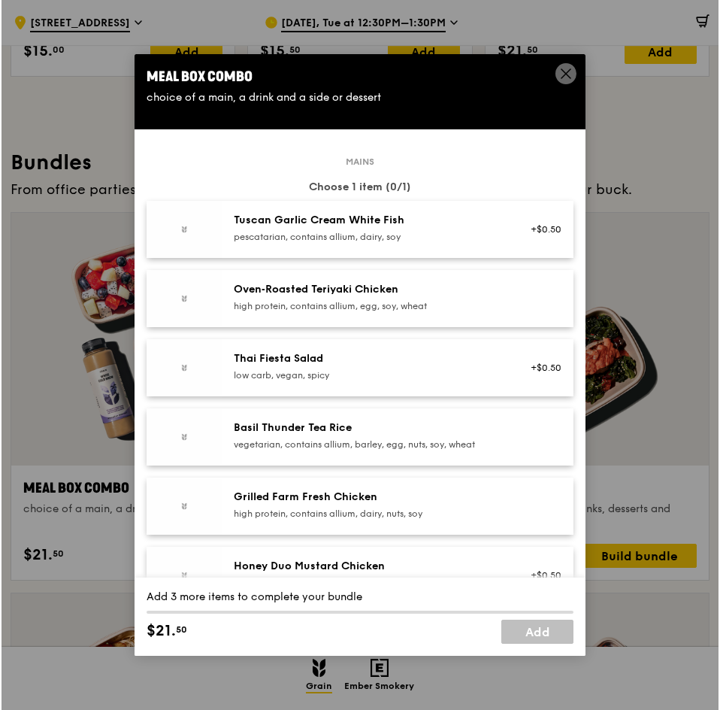
scroll to position [2031, 0]
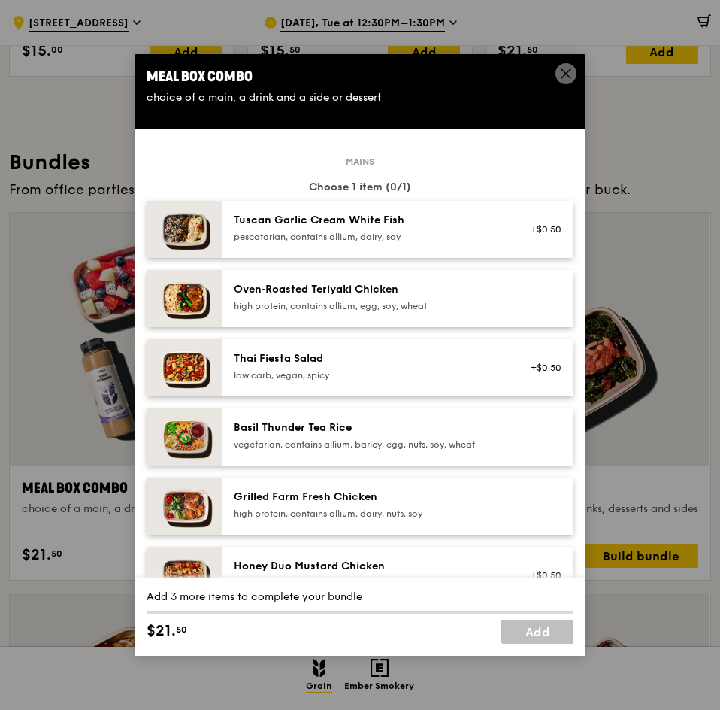
click at [347, 251] on div "Tuscan Garlic Cream White Fish pescatarian, contains allium, dairy, soy +$0.50" at bounding box center [398, 229] width 352 height 57
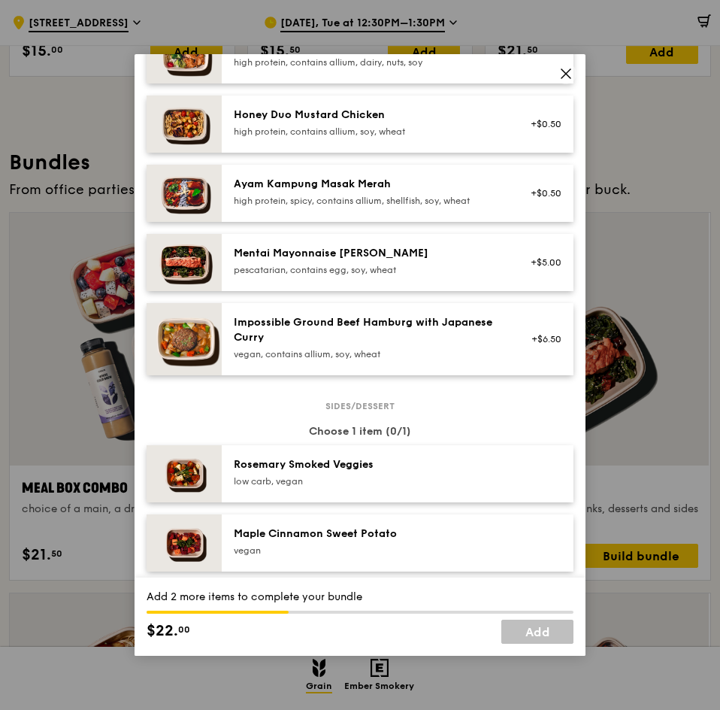
click at [333, 471] on div "Rosemary Smoked Veggies" at bounding box center [369, 464] width 270 height 15
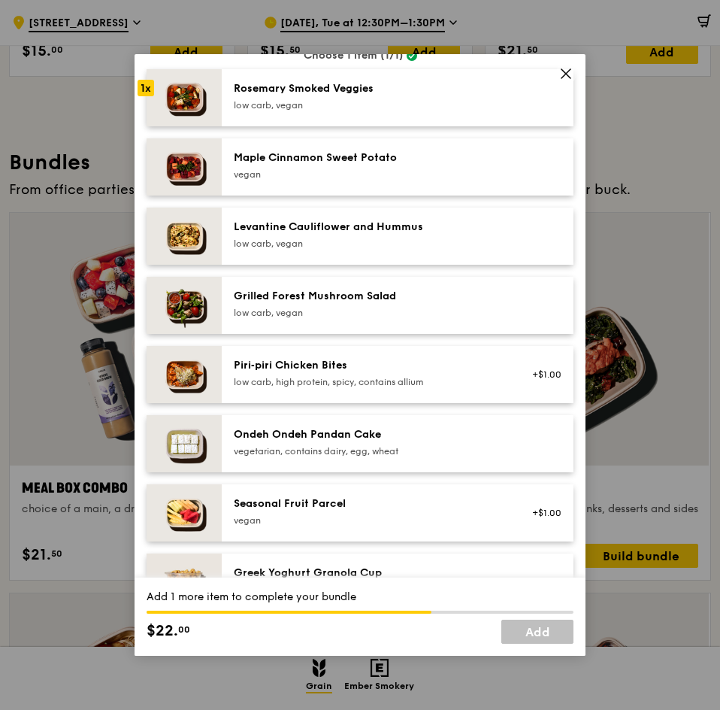
click at [305, 499] on div "Seasonal Fruit Parcel" at bounding box center [369, 503] width 270 height 15
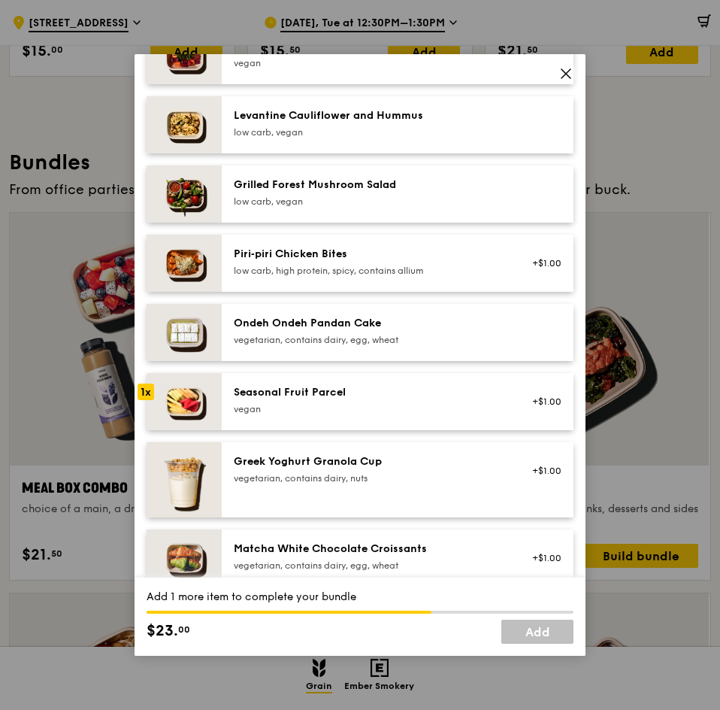
scroll to position [1128, 0]
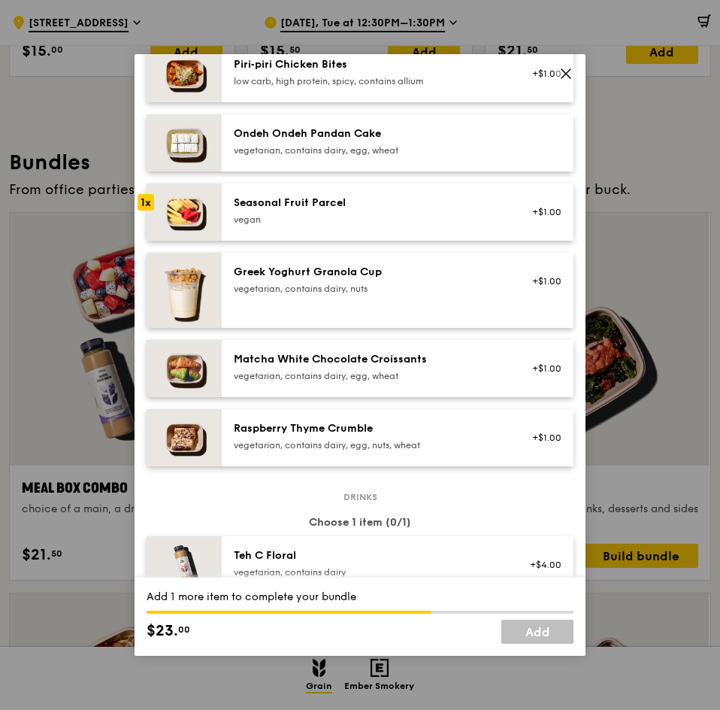
click at [278, 551] on div "Teh C Floral" at bounding box center [369, 555] width 270 height 15
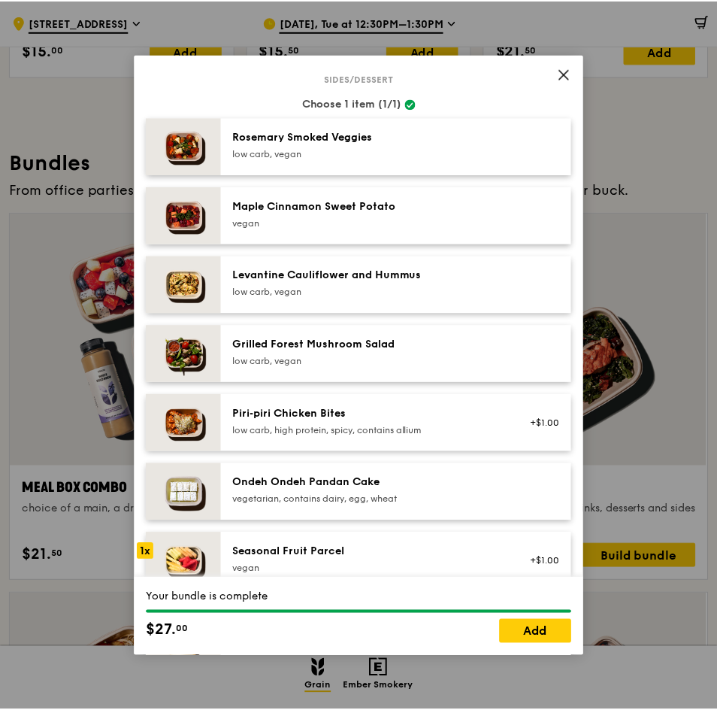
scroll to position [902, 0]
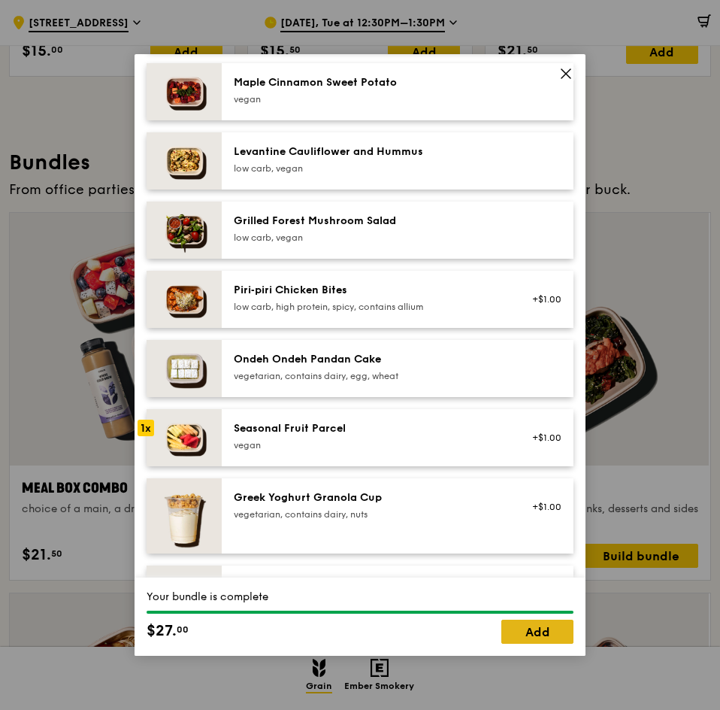
click at [524, 634] on link "Add" at bounding box center [537, 631] width 72 height 24
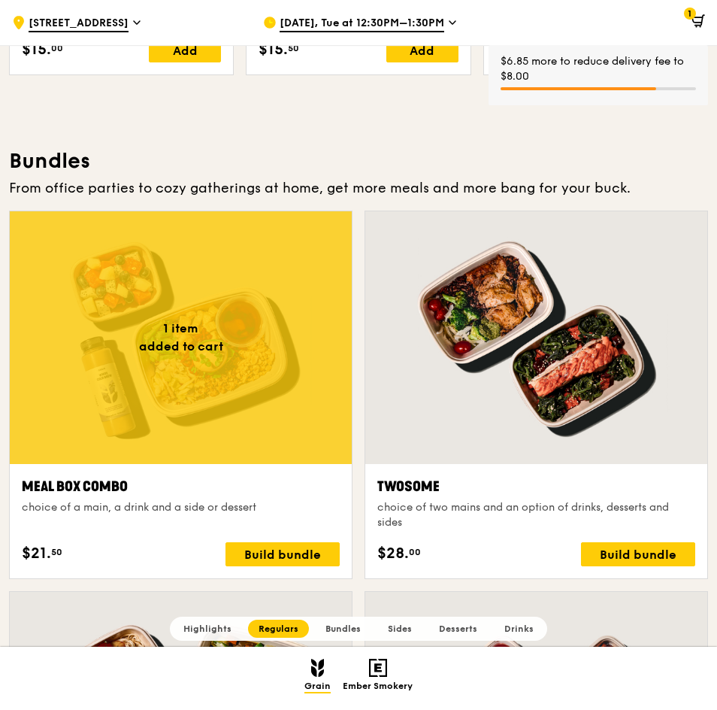
click at [280, 395] on div at bounding box center [181, 337] width 342 height 253
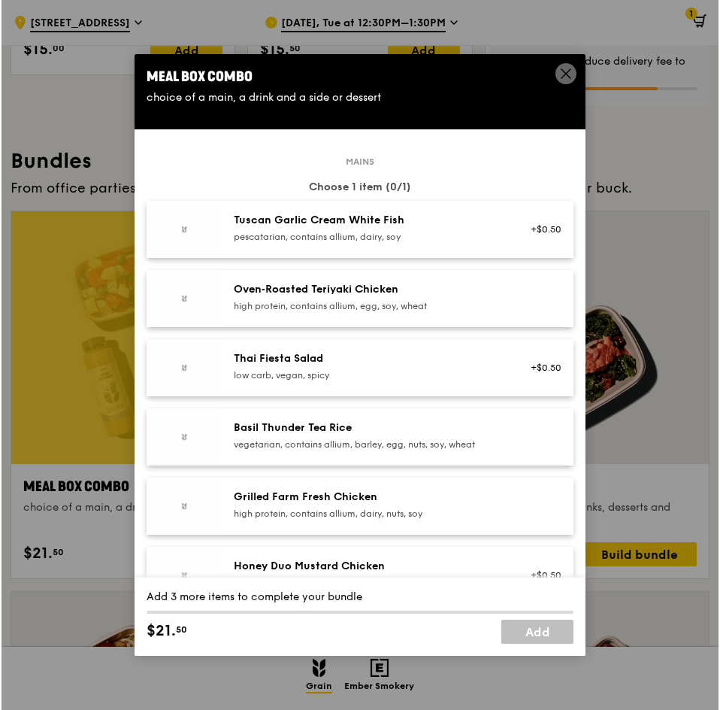
scroll to position [2033, 0]
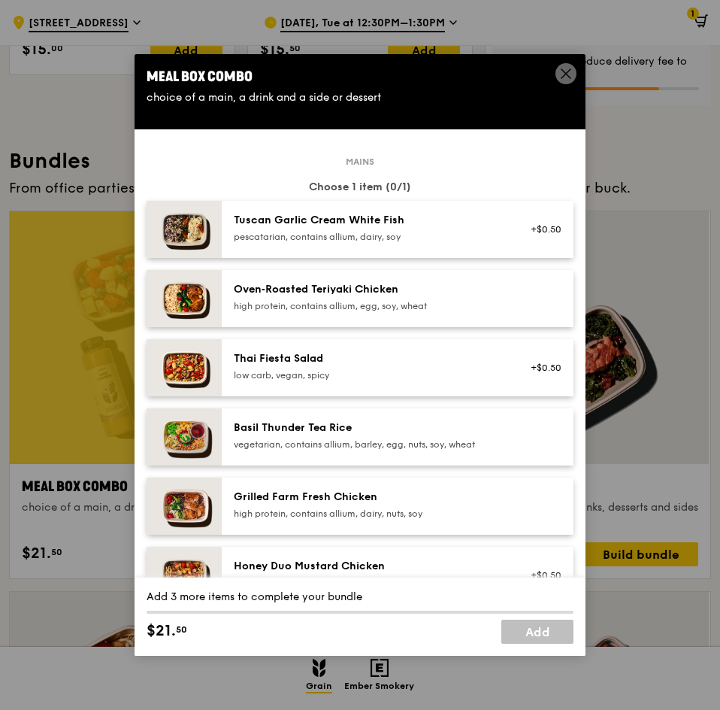
drag, startPoint x: 341, startPoint y: 371, endPoint x: 353, endPoint y: 406, distance: 37.6
click at [342, 370] on div "low carb, vegan, spicy" at bounding box center [369, 375] width 270 height 12
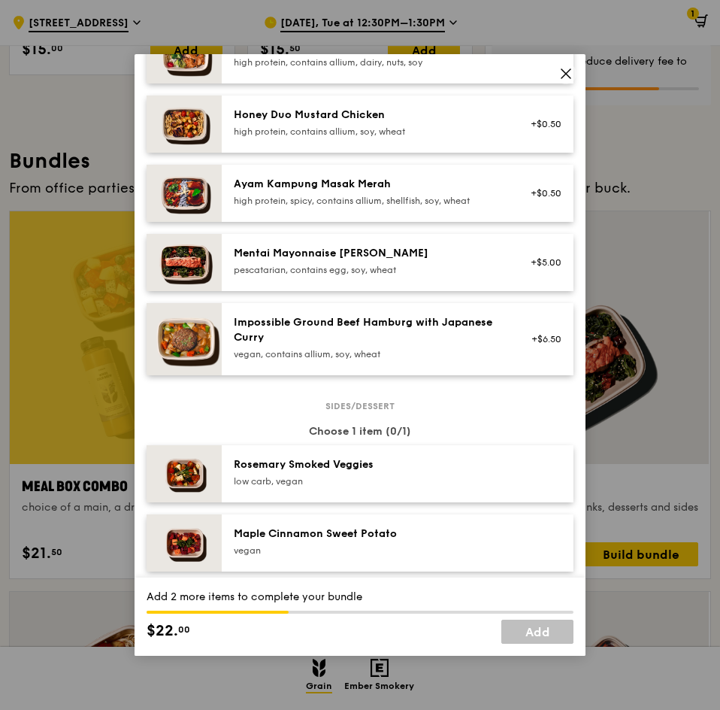
click at [311, 531] on div "Maple Cinnamon Sweet Potato" at bounding box center [369, 533] width 270 height 15
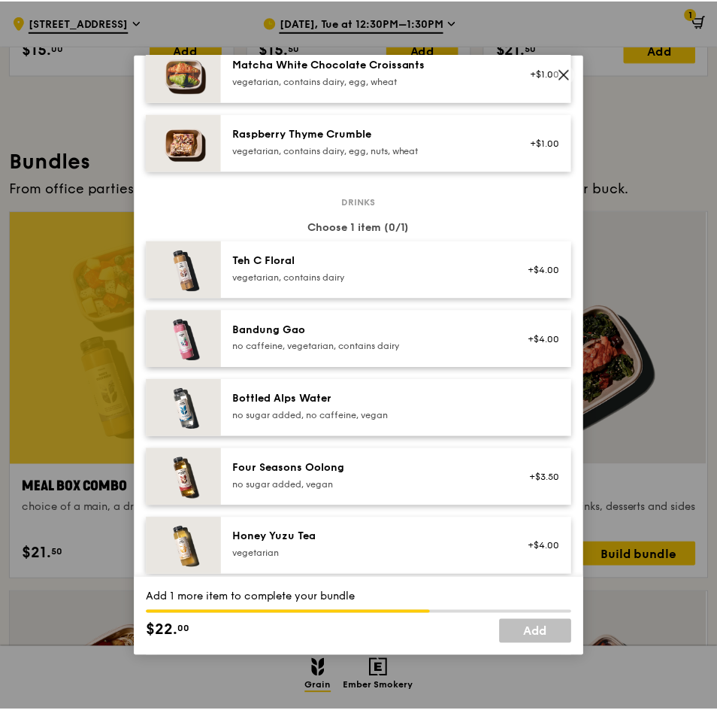
scroll to position [1504, 0]
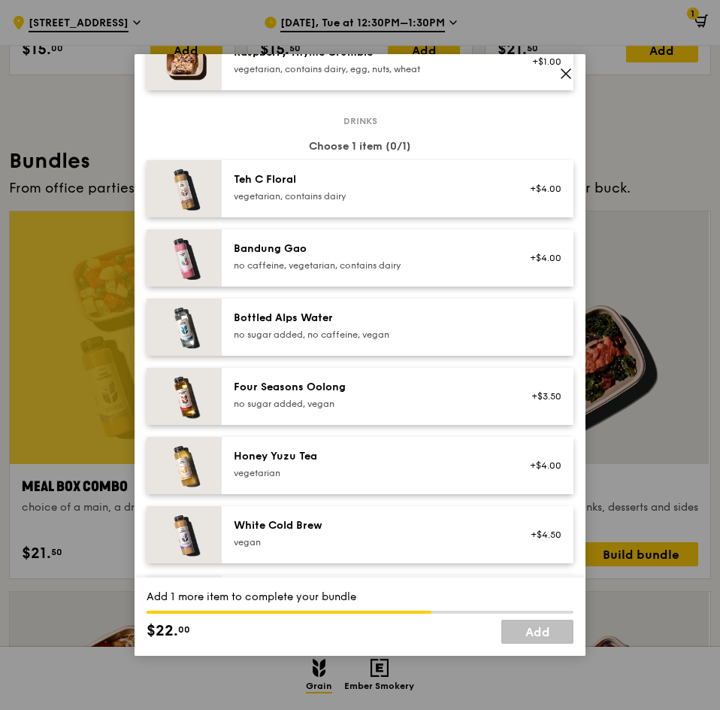
drag, startPoint x: 382, startPoint y: 488, endPoint x: 422, endPoint y: 519, distance: 50.8
click at [383, 487] on div "Honey Yuzu Tea vegetarian +$4.00" at bounding box center [398, 465] width 352 height 57
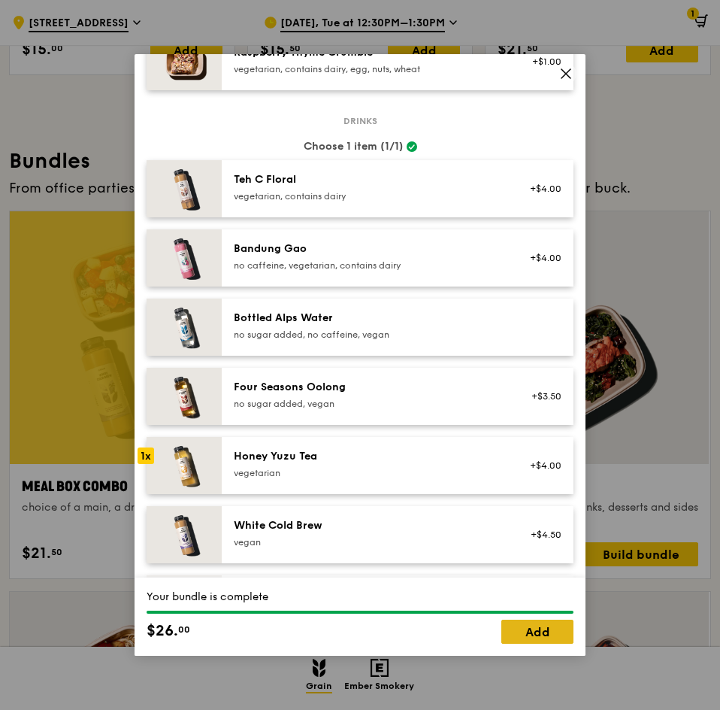
click at [516, 634] on link "Add" at bounding box center [537, 631] width 72 height 24
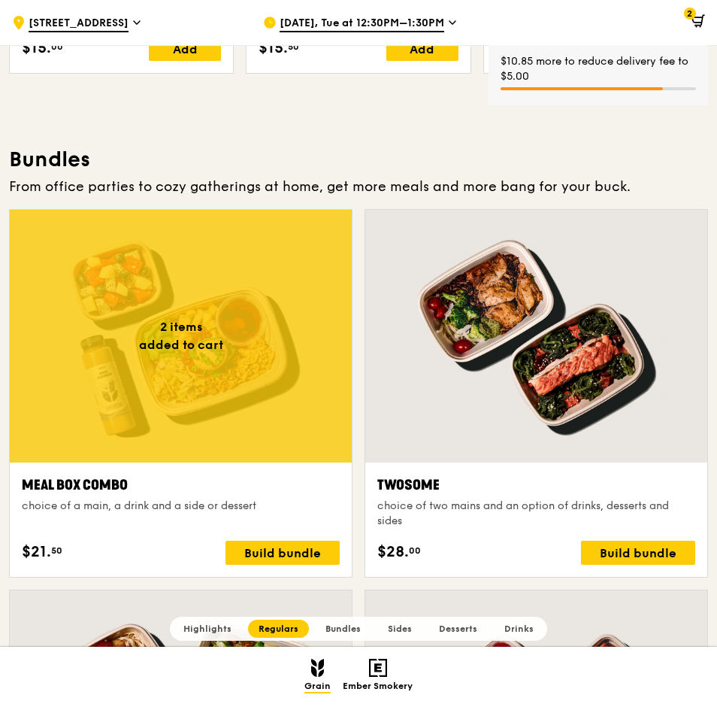
click at [249, 390] on div at bounding box center [181, 336] width 342 height 253
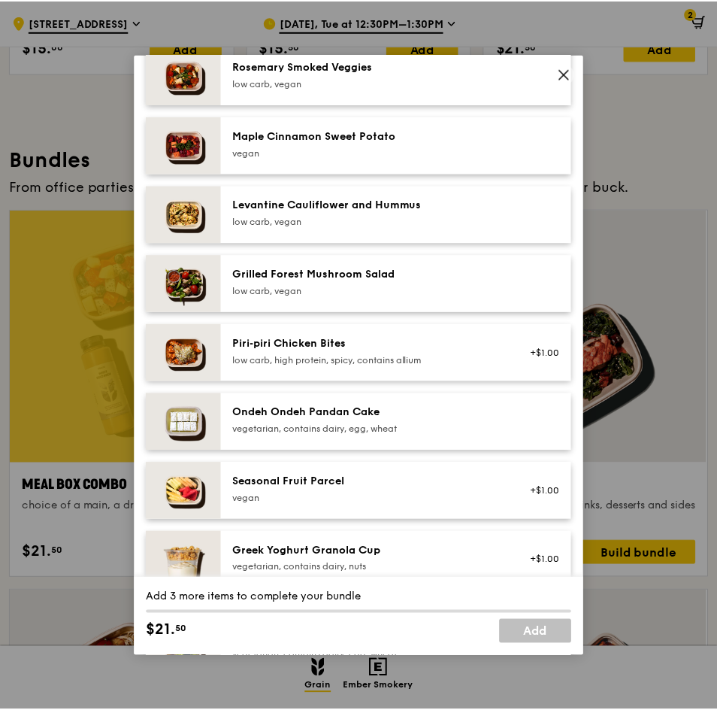
scroll to position [882, 0]
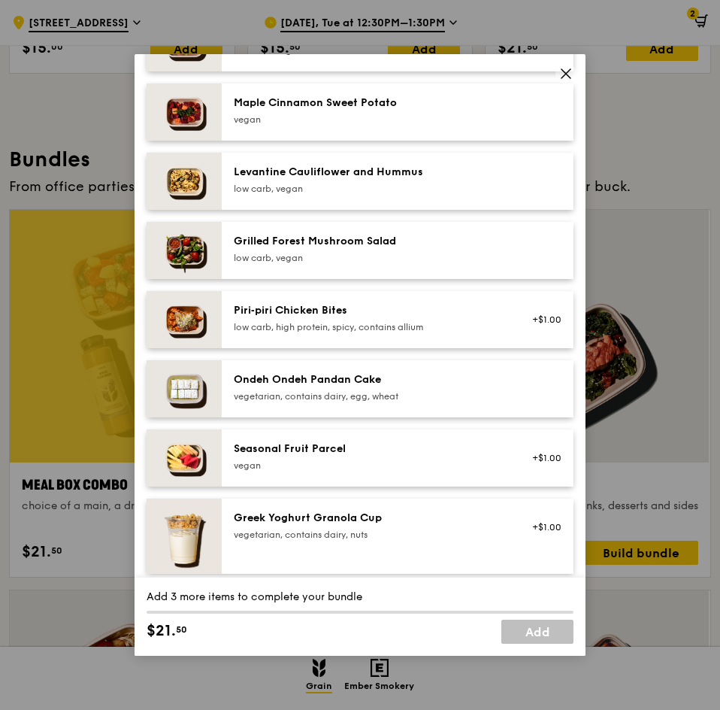
click at [558, 69] on span at bounding box center [566, 73] width 21 height 21
